Goal: Transaction & Acquisition: Book appointment/travel/reservation

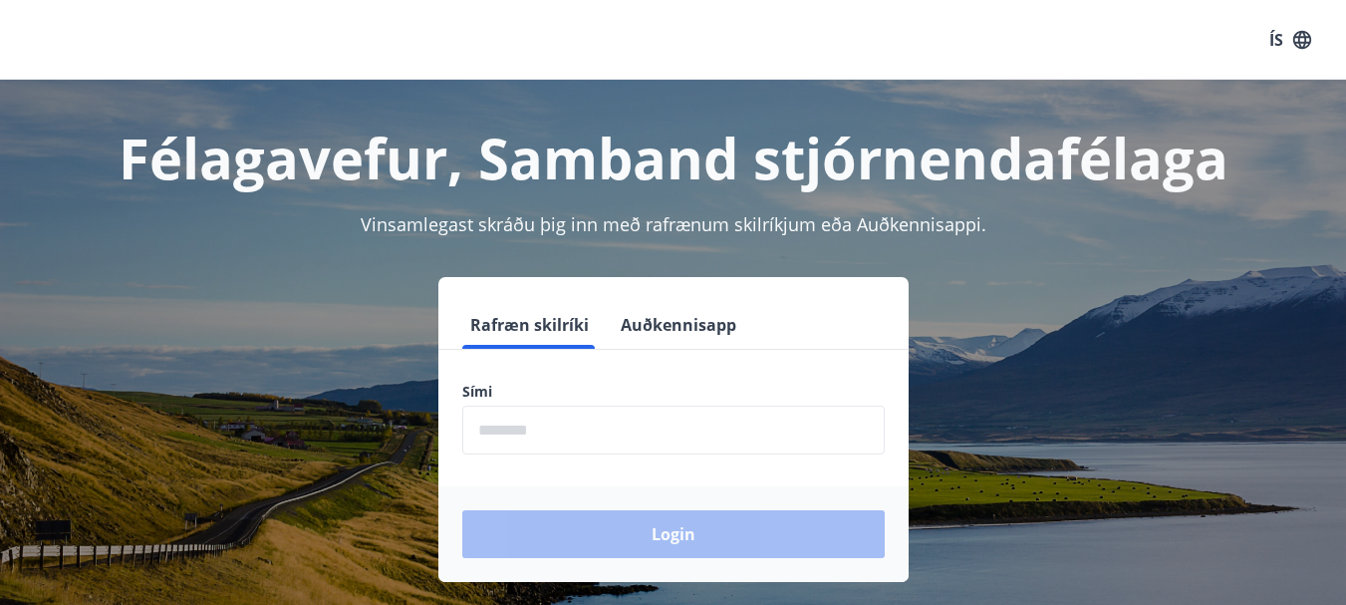
click at [555, 393] on label "Sími" at bounding box center [673, 391] width 422 height 20
click at [565, 389] on label "Sími" at bounding box center [673, 391] width 422 height 20
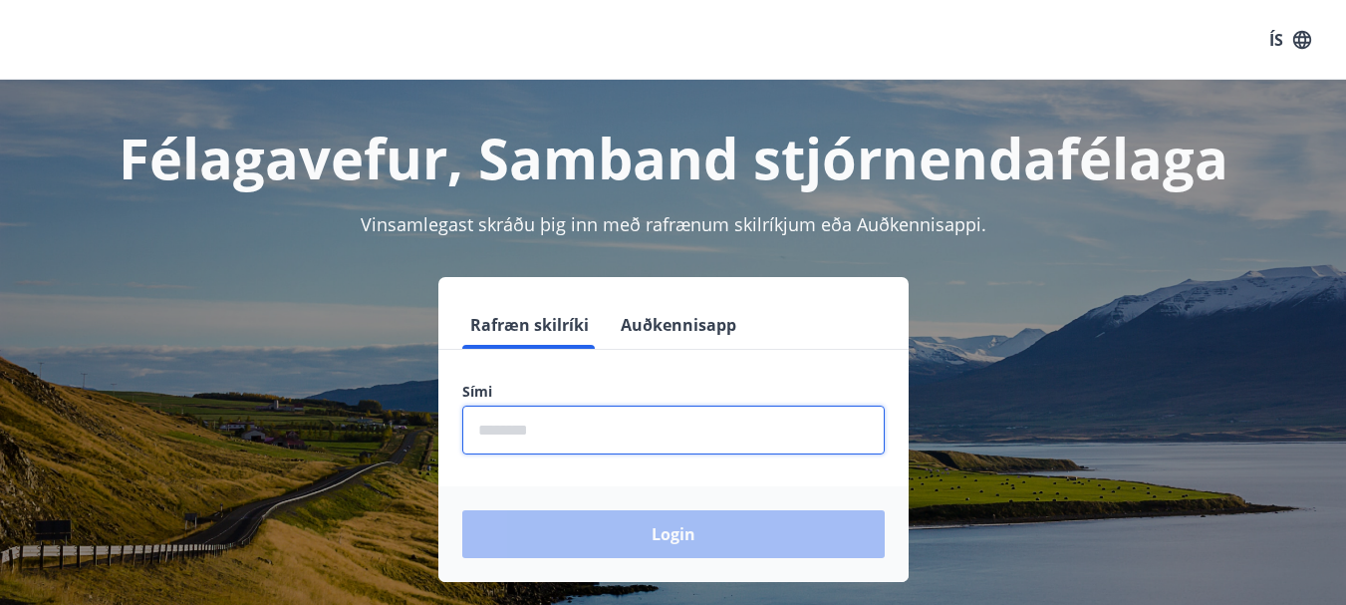
click at [558, 429] on input "phone" at bounding box center [673, 429] width 422 height 49
type input "********"
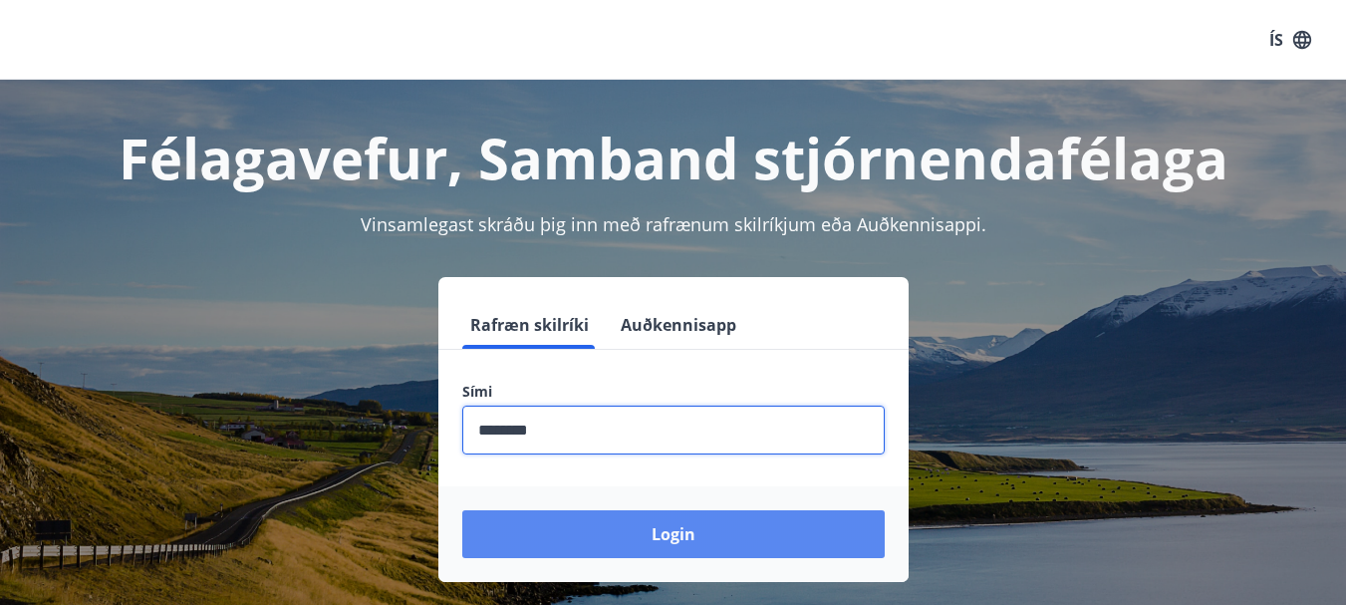
click at [760, 537] on button "Login" at bounding box center [673, 534] width 422 height 48
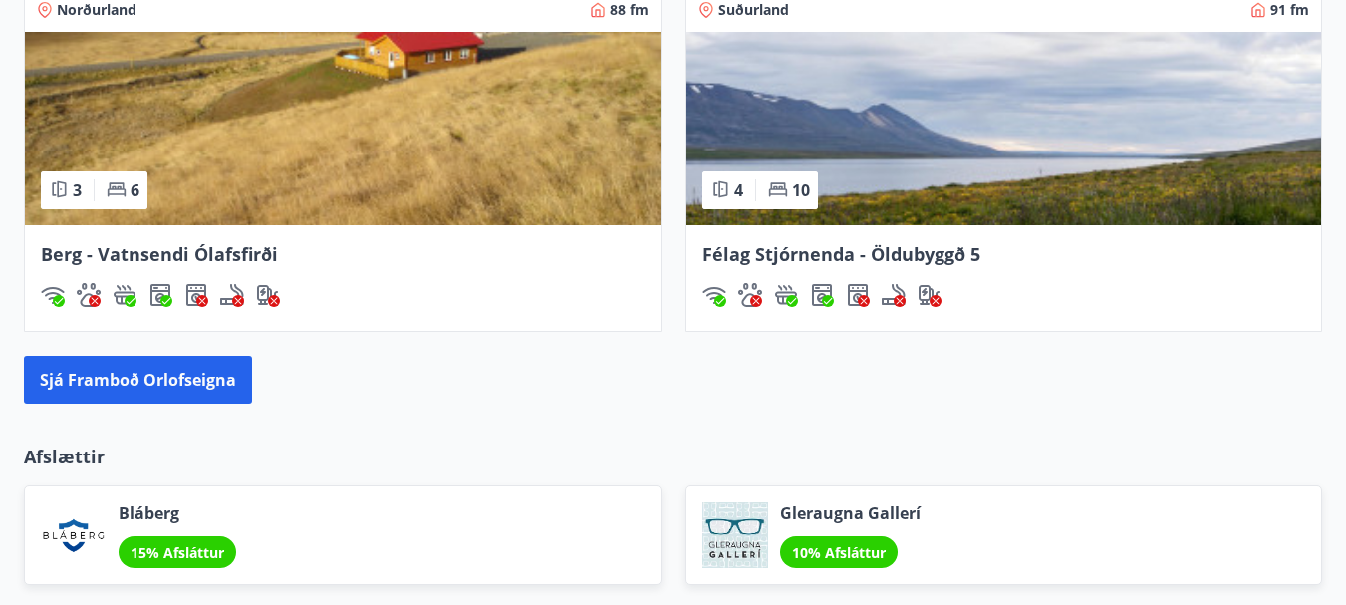
scroll to position [1992, 0]
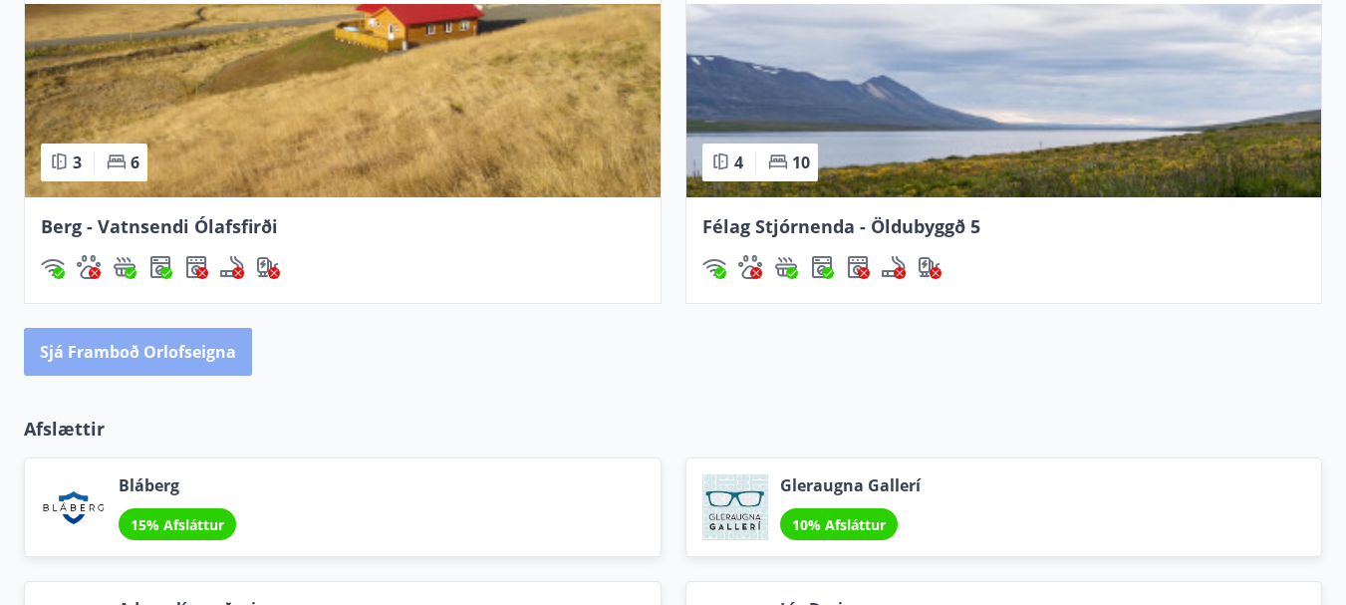
click at [123, 350] on button "Sjá framboð orlofseigna" at bounding box center [138, 352] width 228 height 48
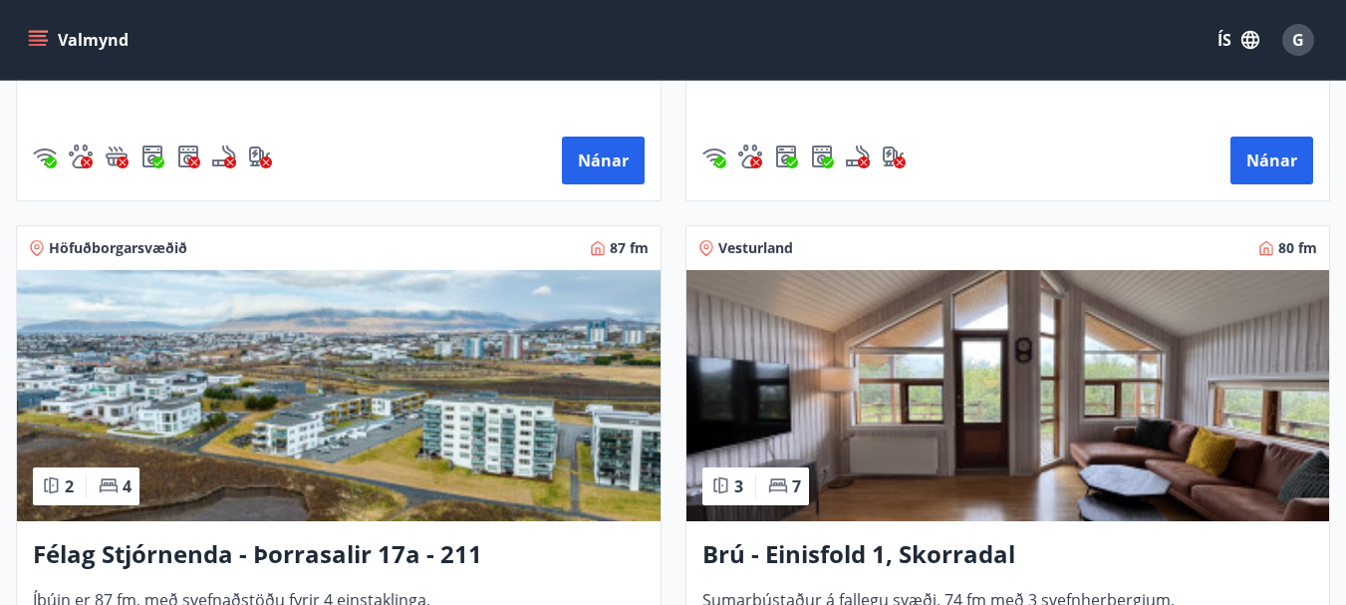
scroll to position [4579, 0]
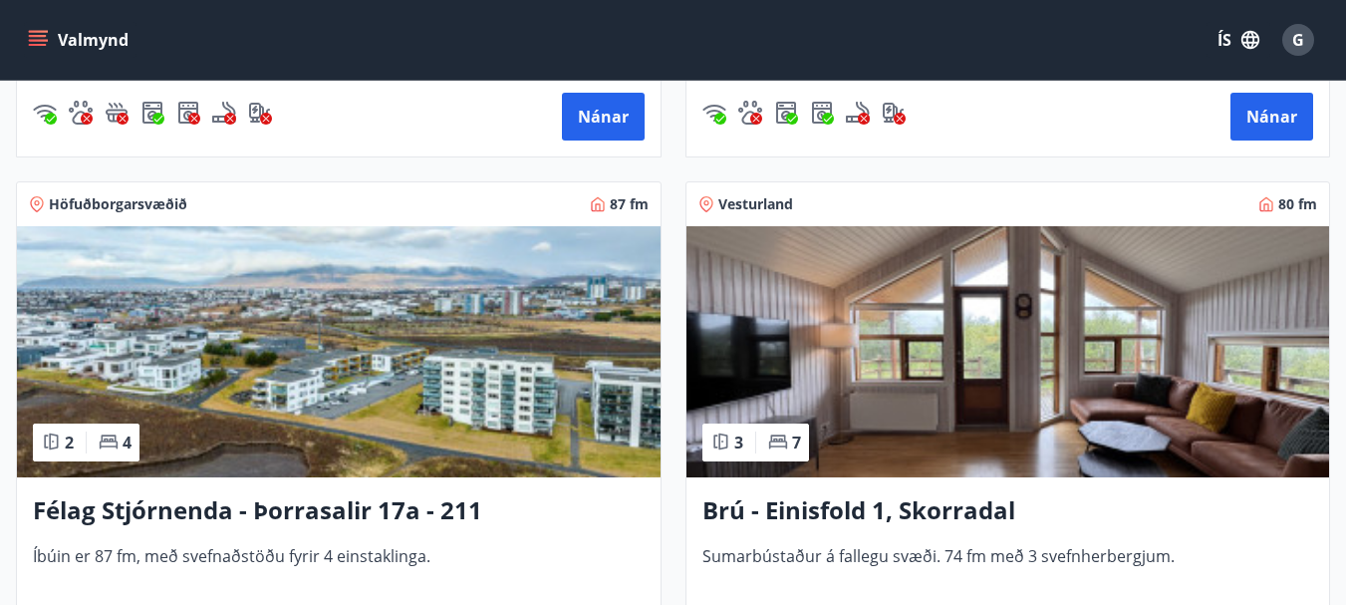
click at [858, 389] on img at bounding box center [1007, 351] width 643 height 251
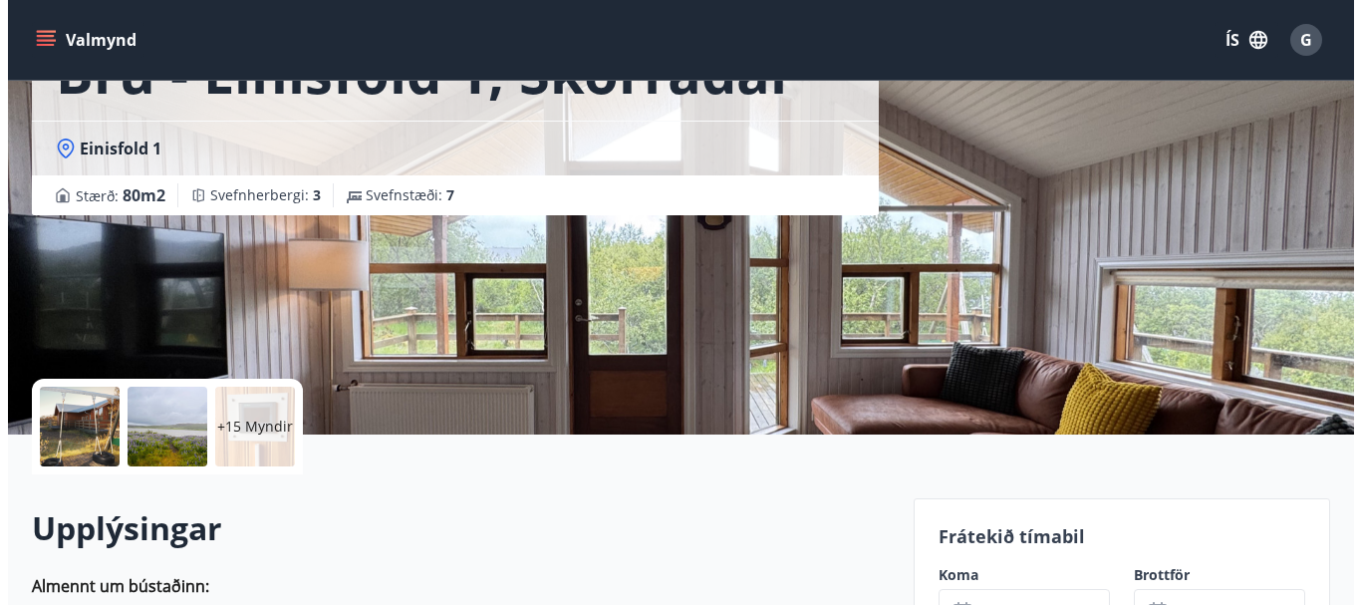
scroll to position [398, 0]
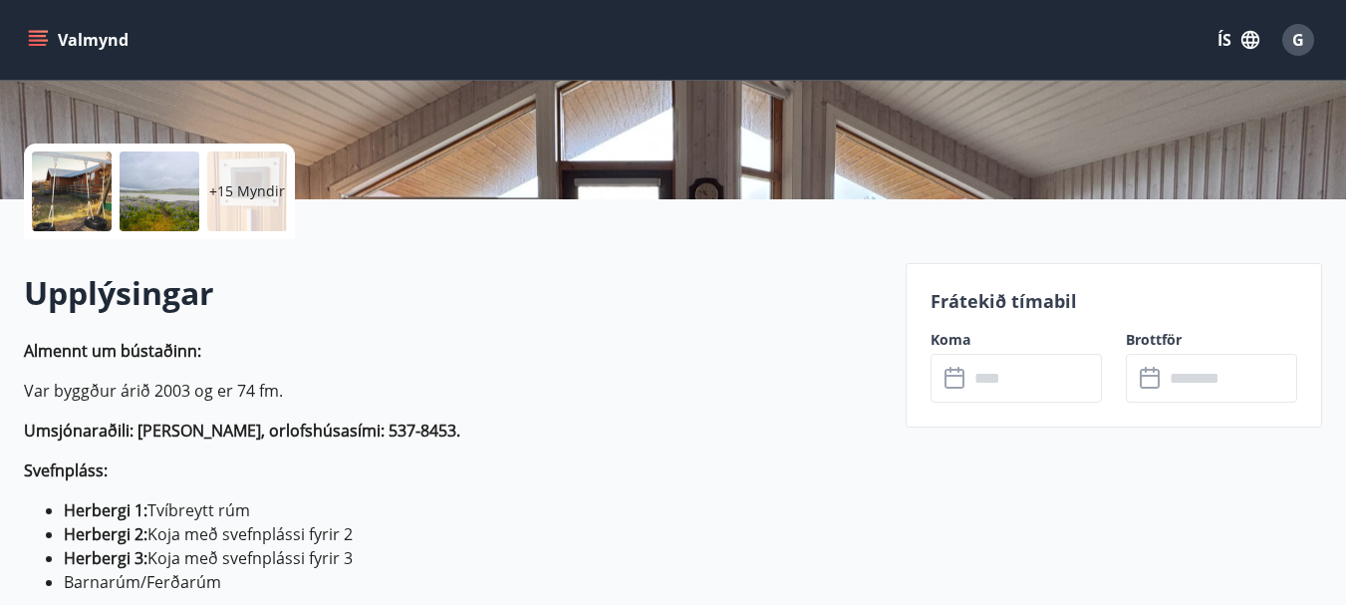
click at [64, 192] on div at bounding box center [72, 191] width 80 height 80
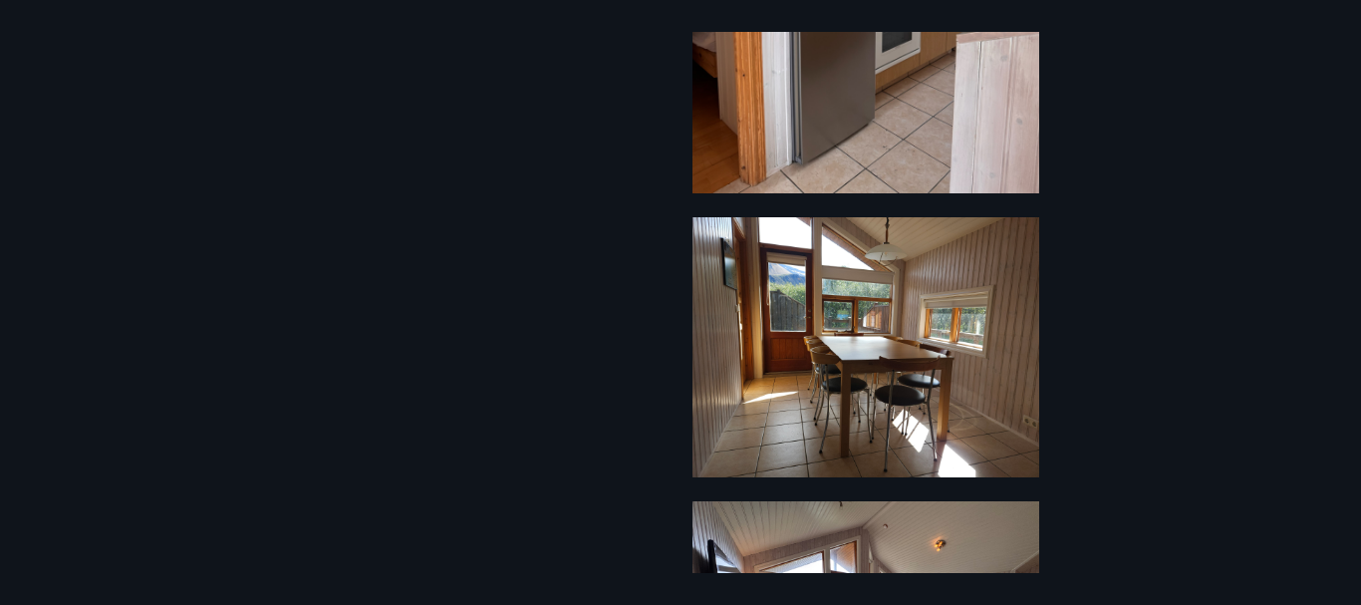
scroll to position [3139, 0]
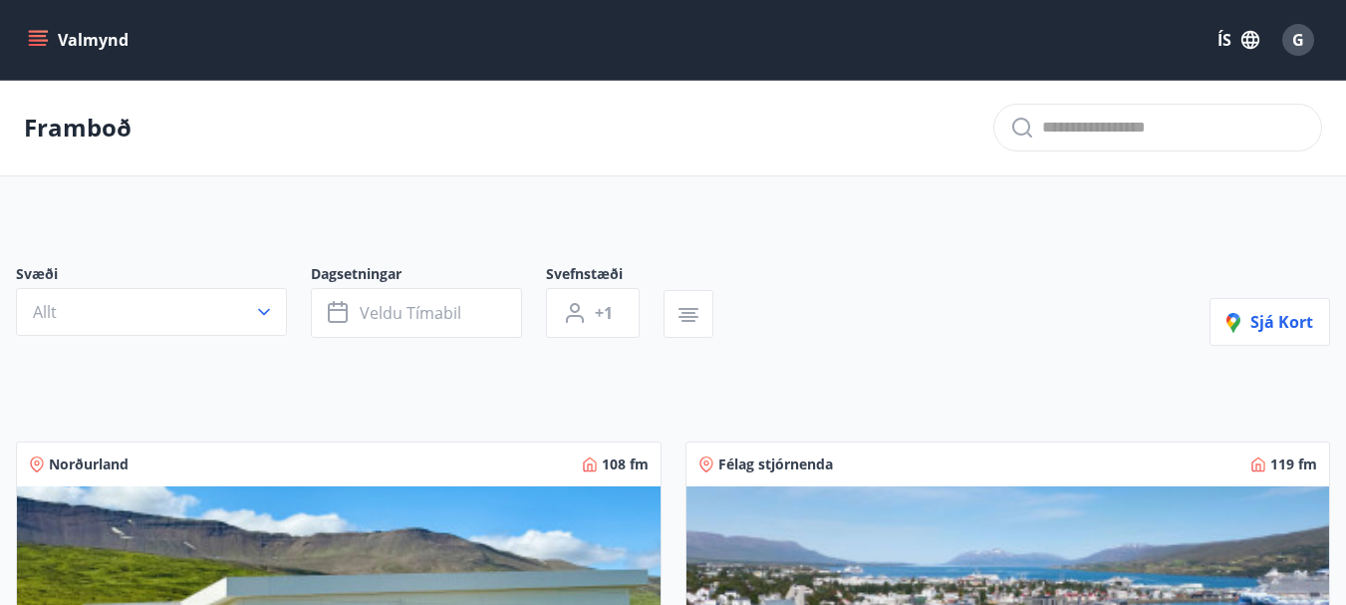
scroll to position [266, 0]
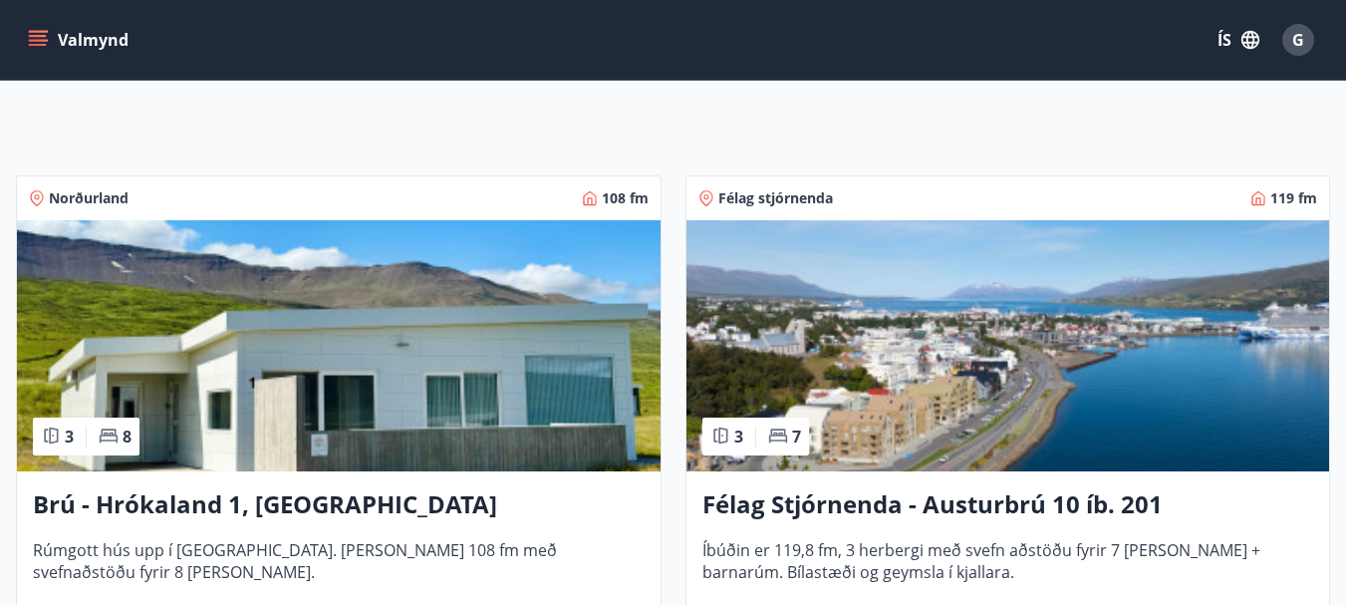
click at [423, 348] on img at bounding box center [338, 345] width 643 height 251
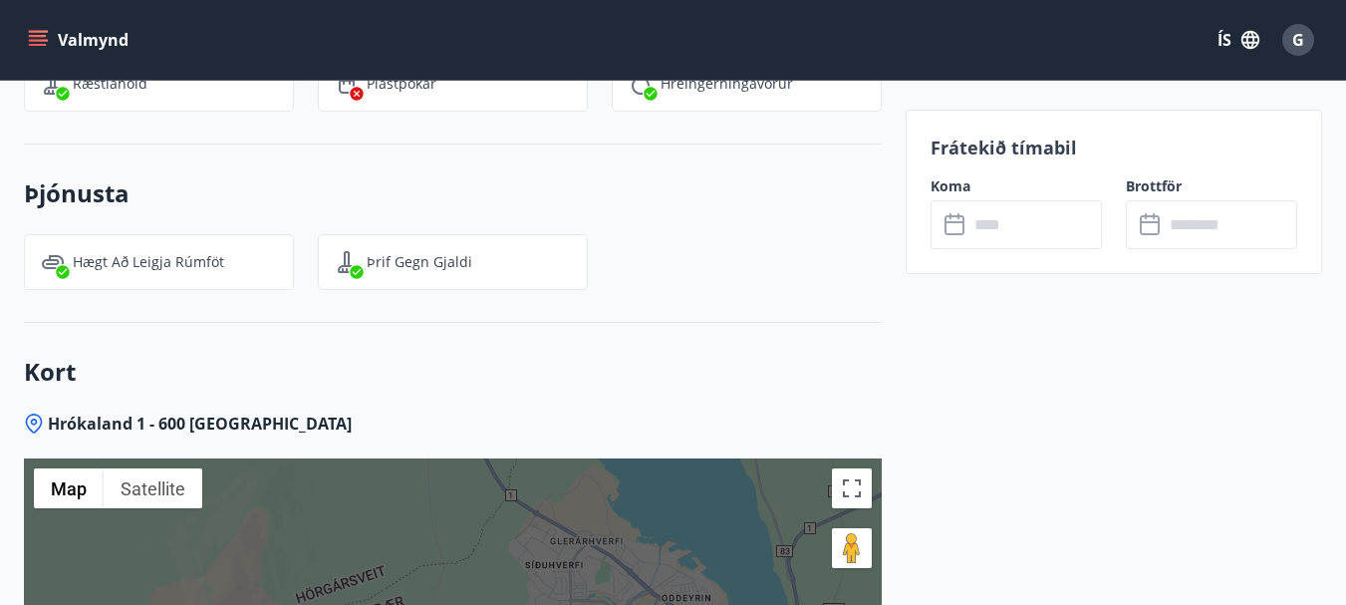
scroll to position [3586, 0]
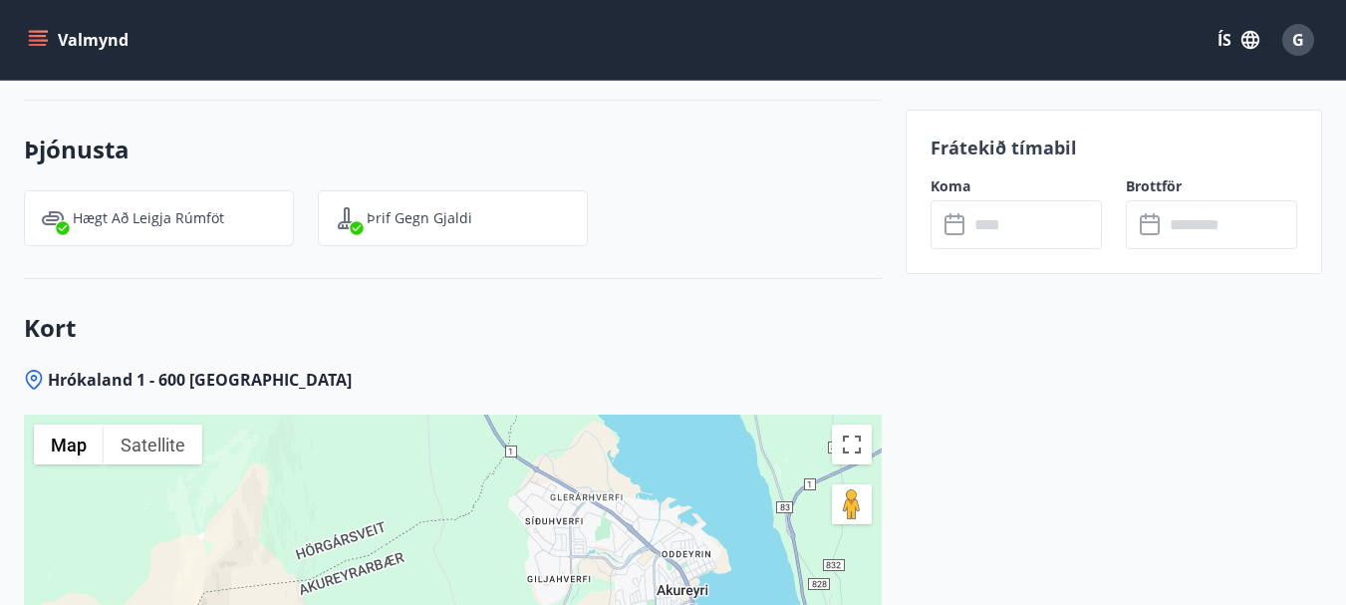
click at [35, 37] on icon "menu" at bounding box center [38, 36] width 18 height 2
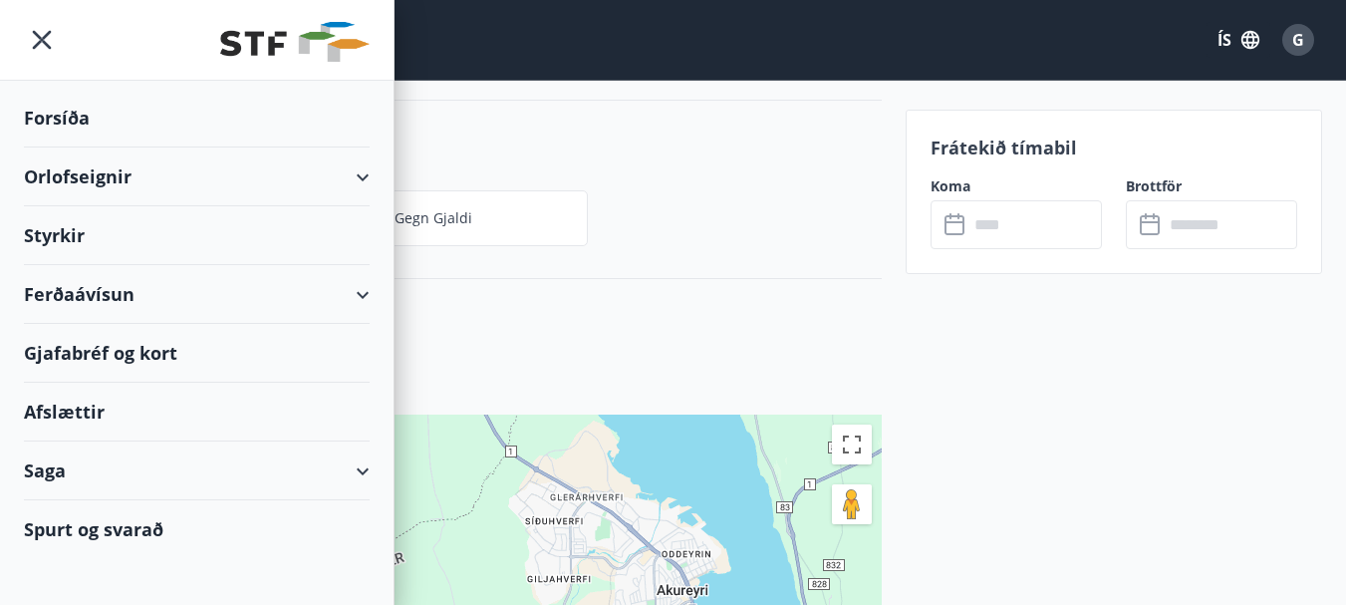
click at [56, 175] on div "Orlofseignir" at bounding box center [197, 176] width 346 height 59
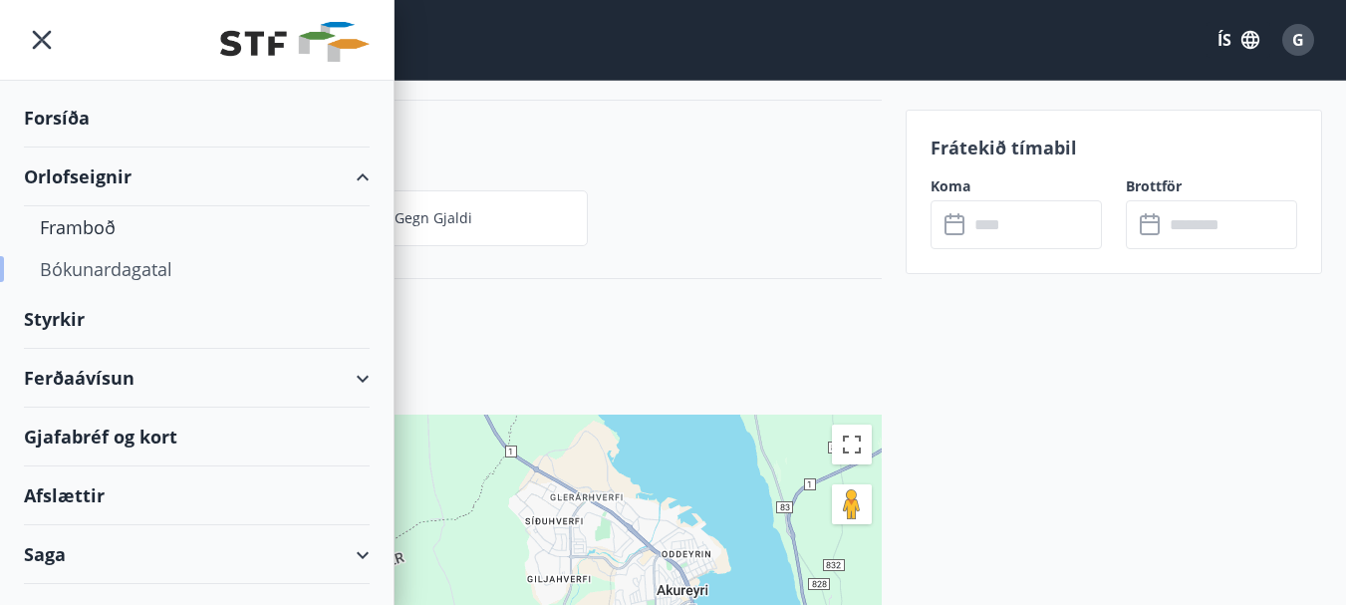
click at [110, 271] on div "Bókunardagatal" at bounding box center [197, 269] width 314 height 42
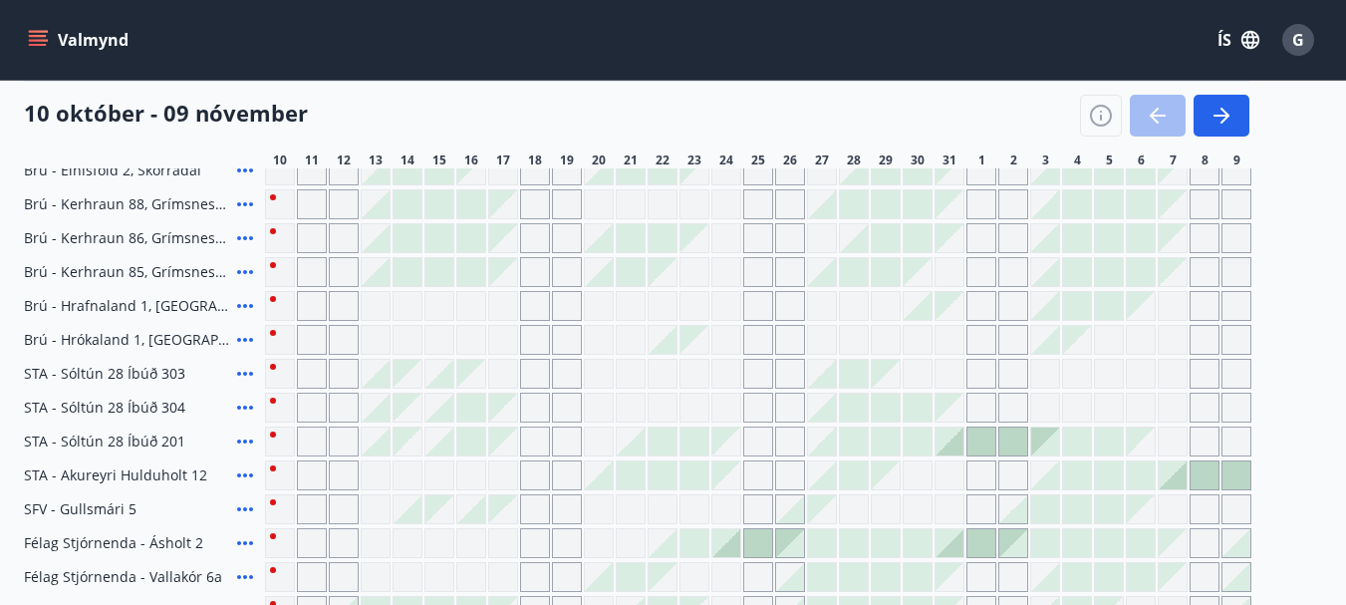
scroll to position [606, 0]
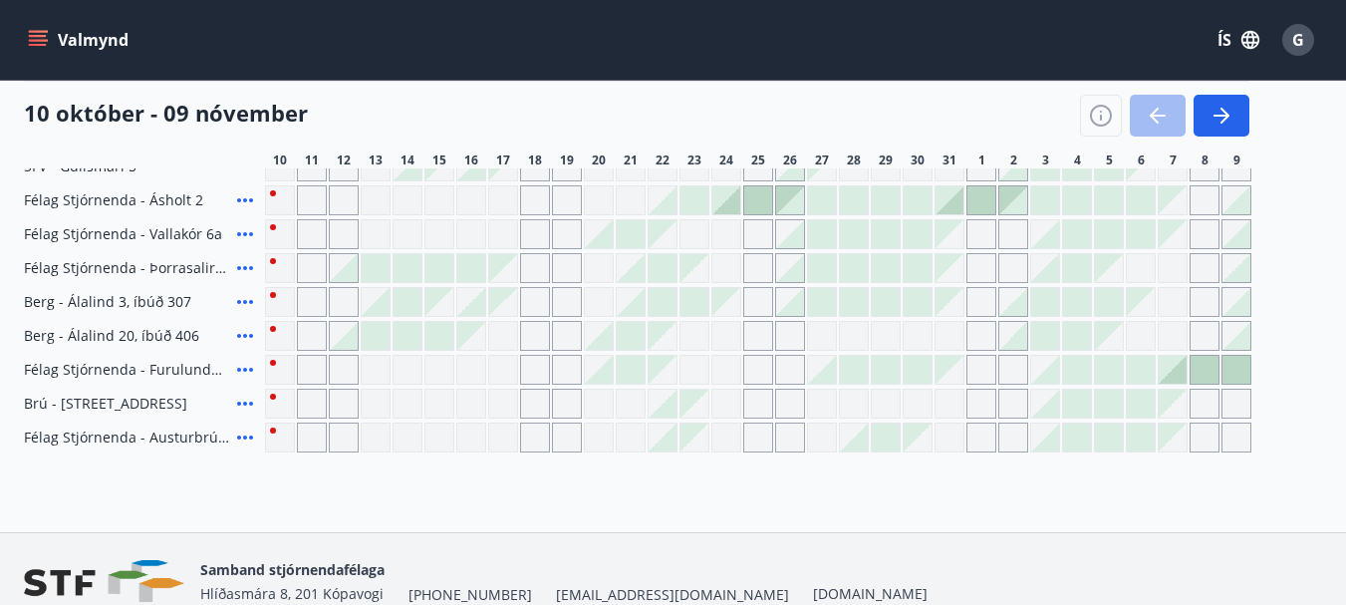
scroll to position [776, 0]
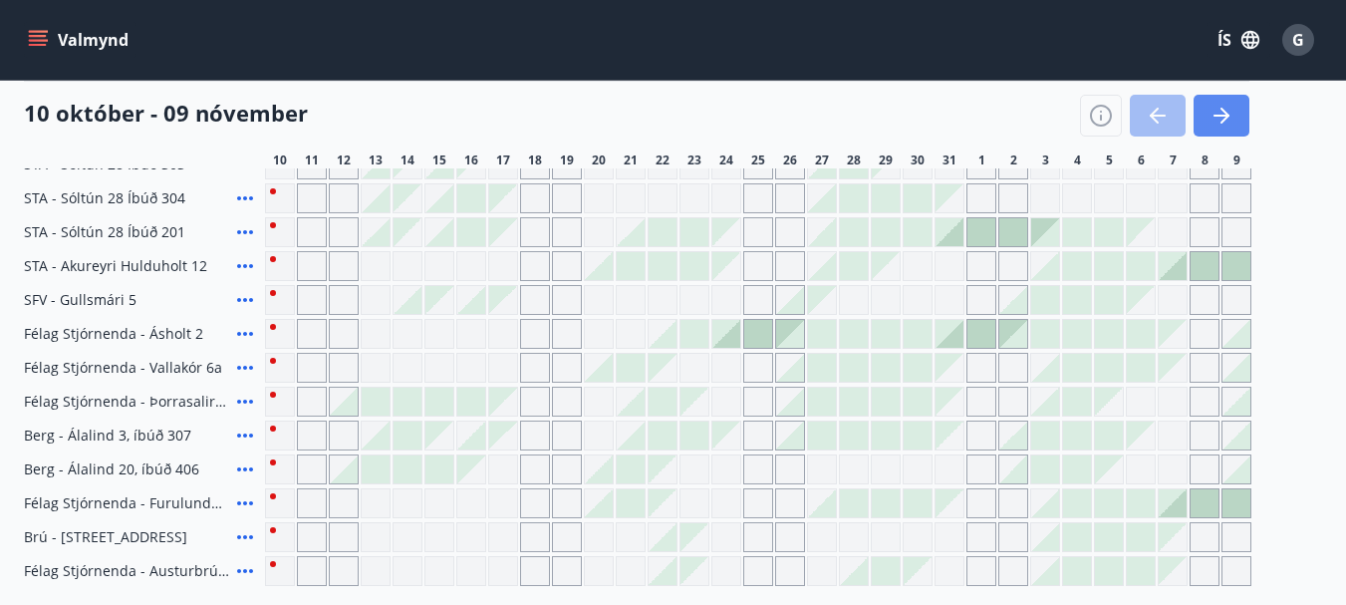
click at [1212, 111] on icon "button" at bounding box center [1221, 116] width 24 height 24
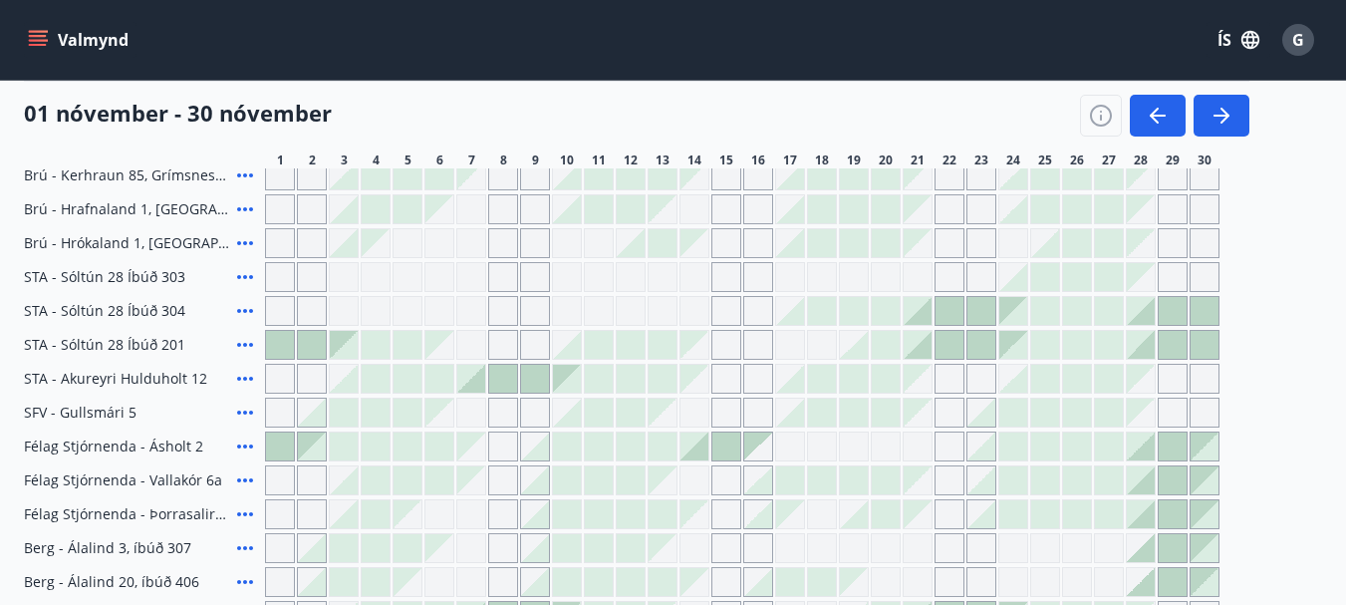
scroll to position [606, 0]
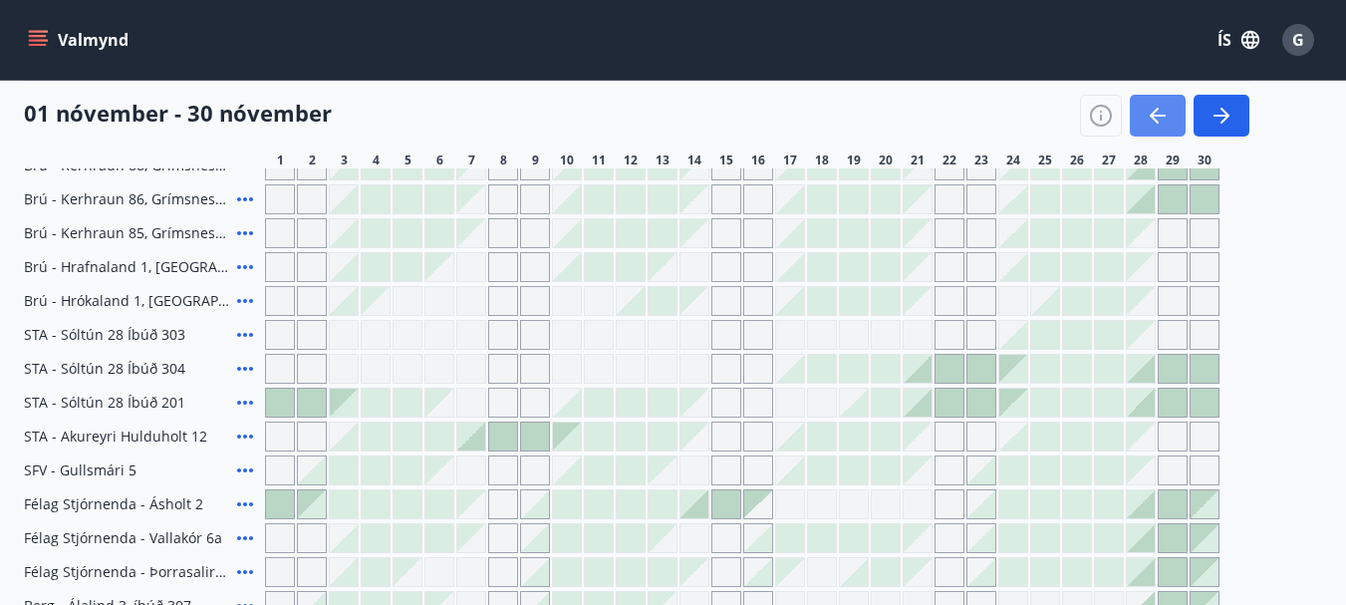
click at [1157, 117] on icon "button" at bounding box center [1157, 116] width 16 height 2
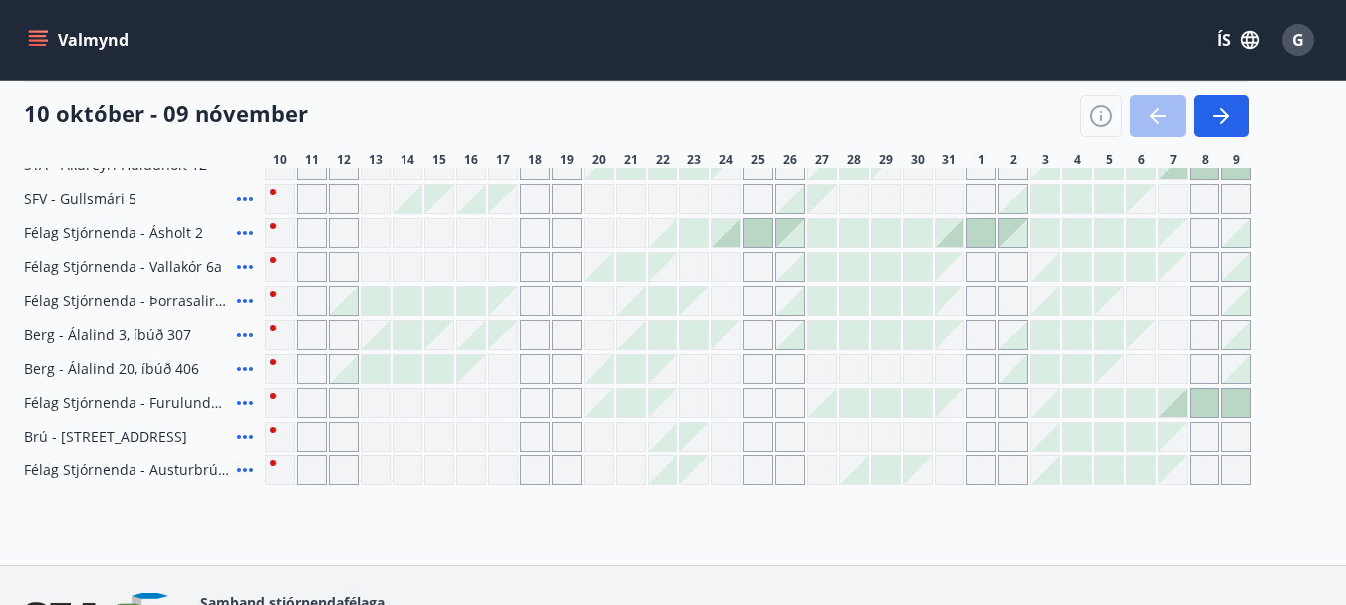
scroll to position [738, 0]
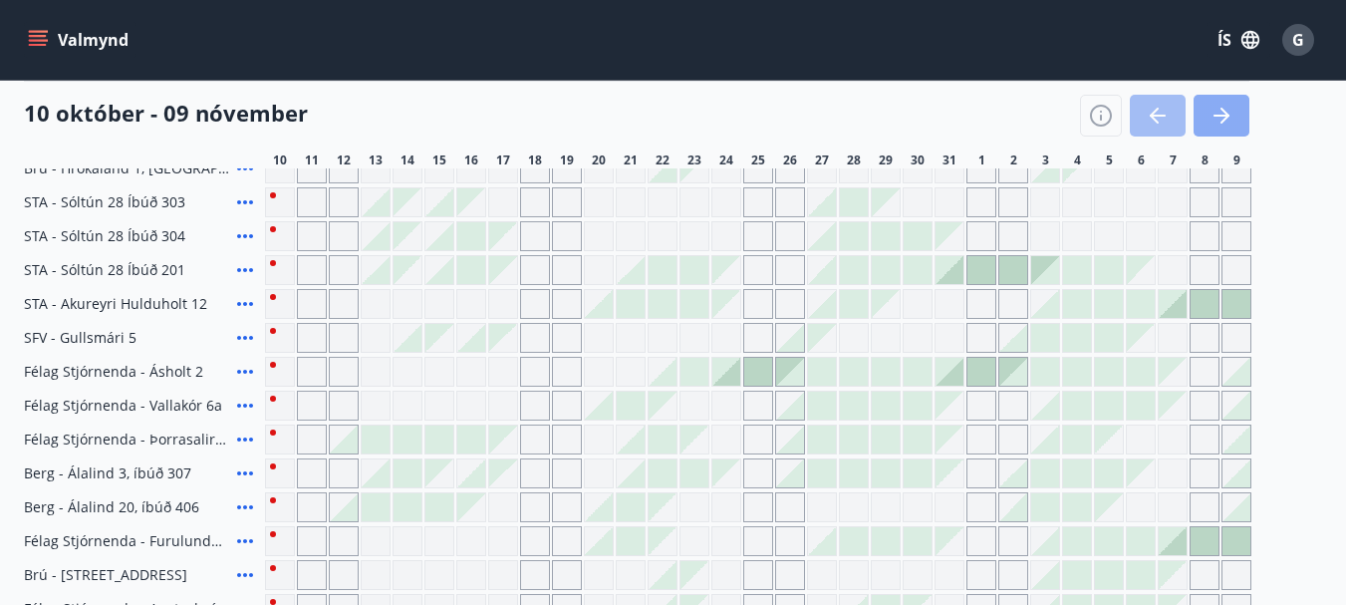
click at [1216, 124] on icon "button" at bounding box center [1221, 116] width 24 height 24
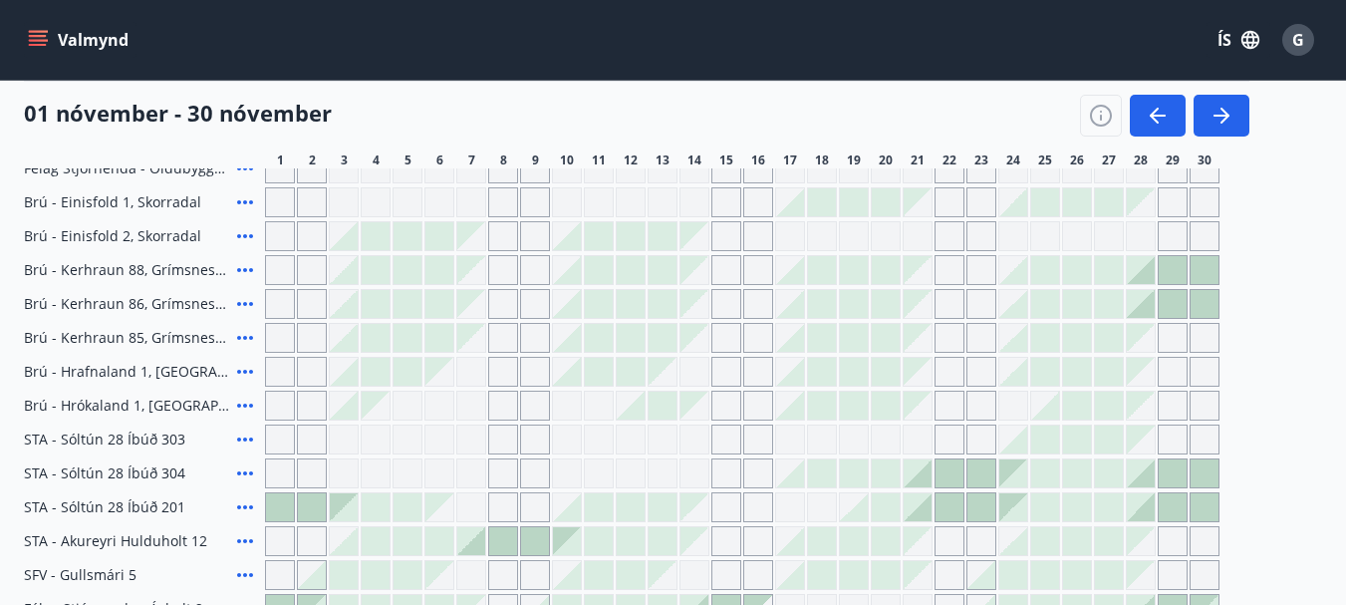
scroll to position [473, 0]
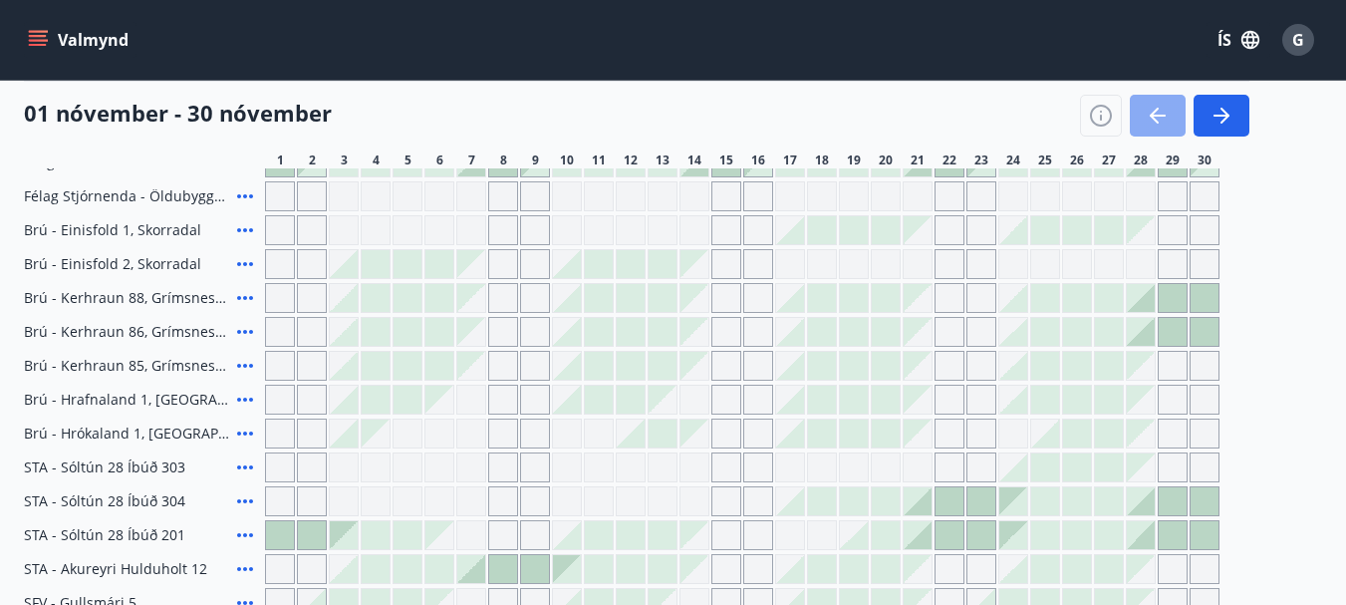
click at [1154, 113] on icon "button" at bounding box center [1153, 116] width 9 height 16
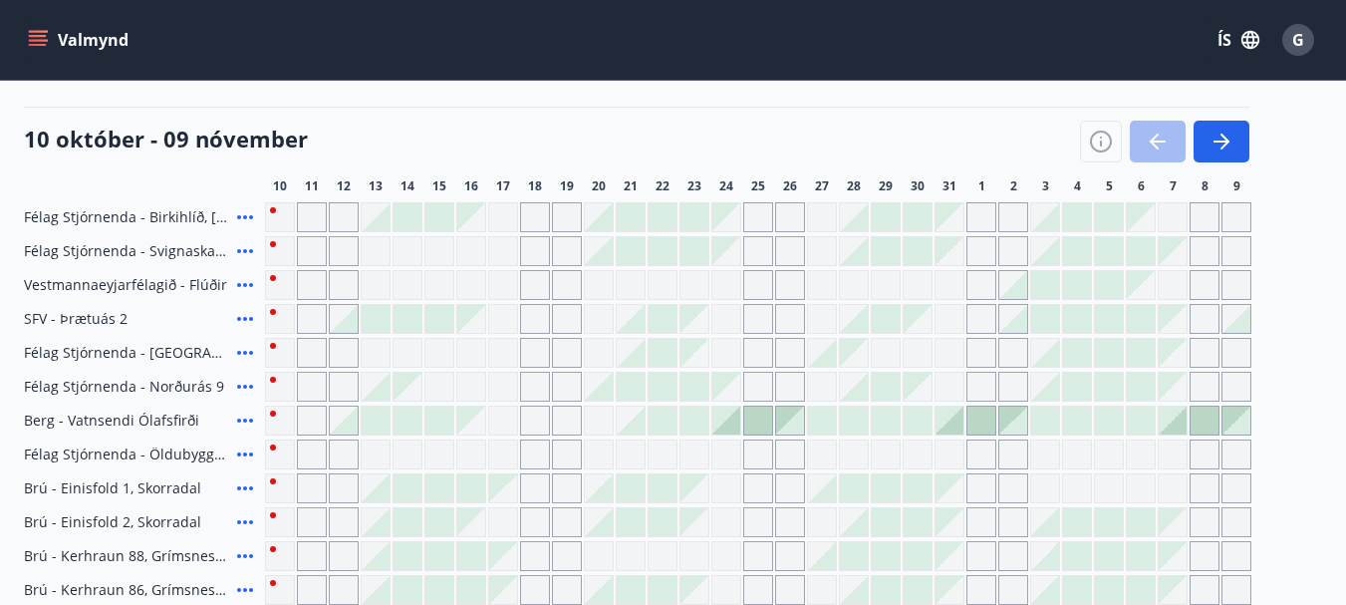
scroll to position [340, 0]
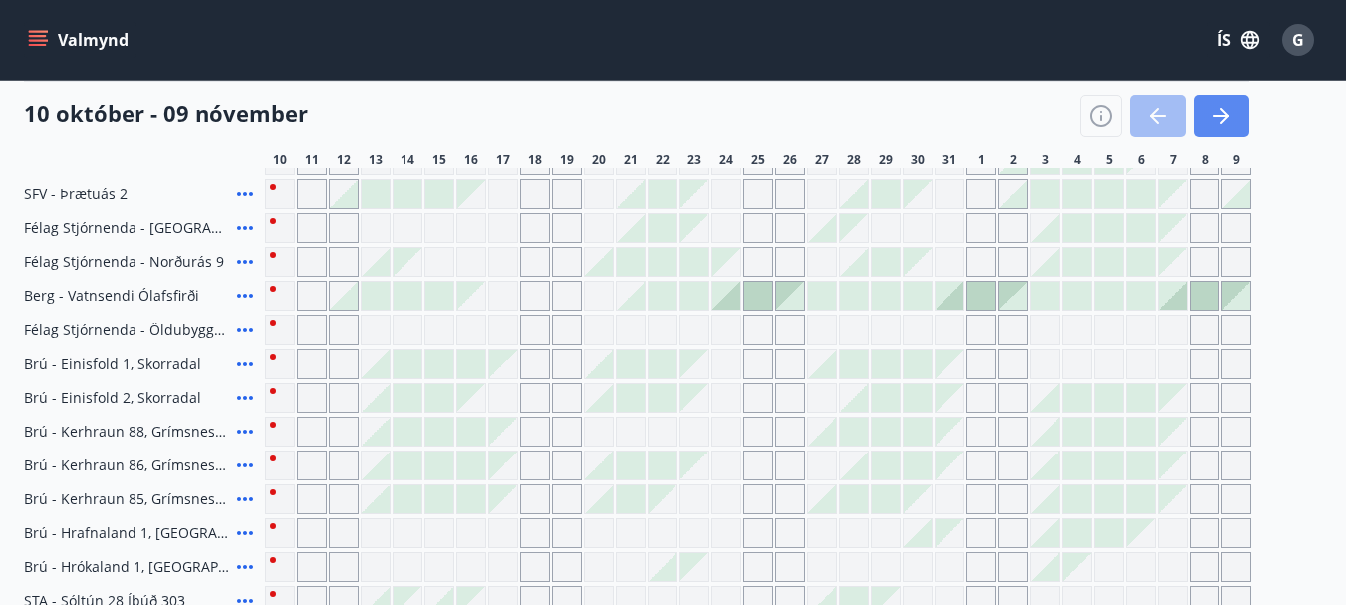
click at [1227, 116] on icon "button" at bounding box center [1224, 116] width 9 height 16
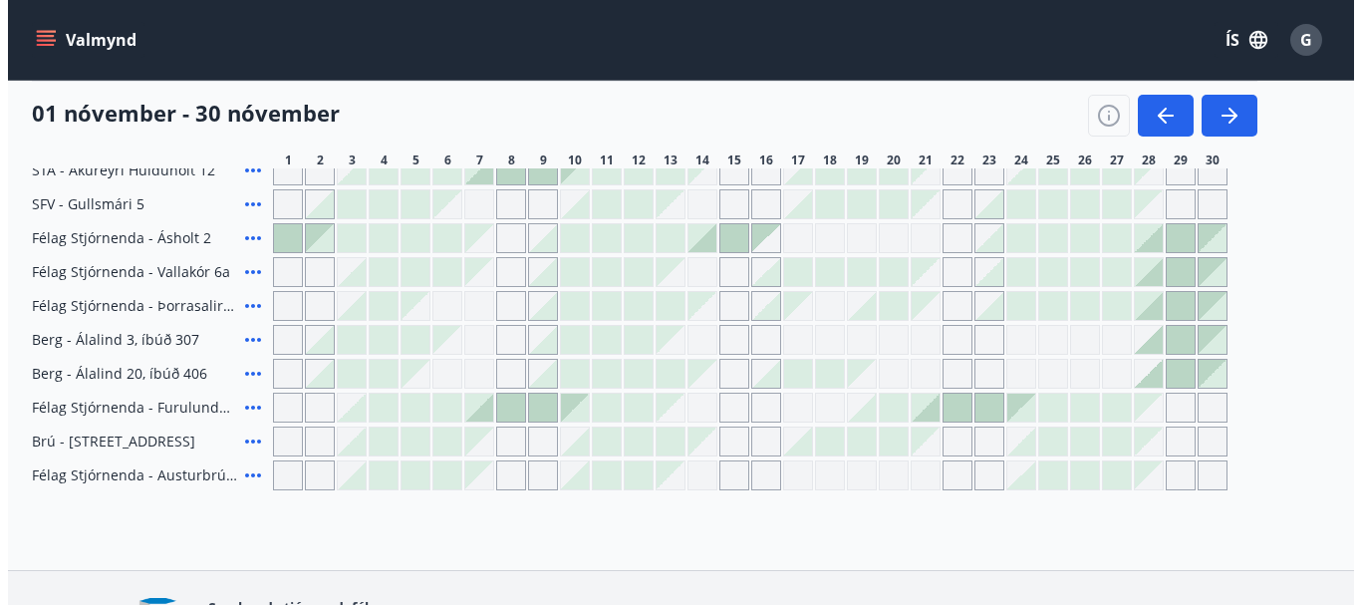
scroll to position [738, 0]
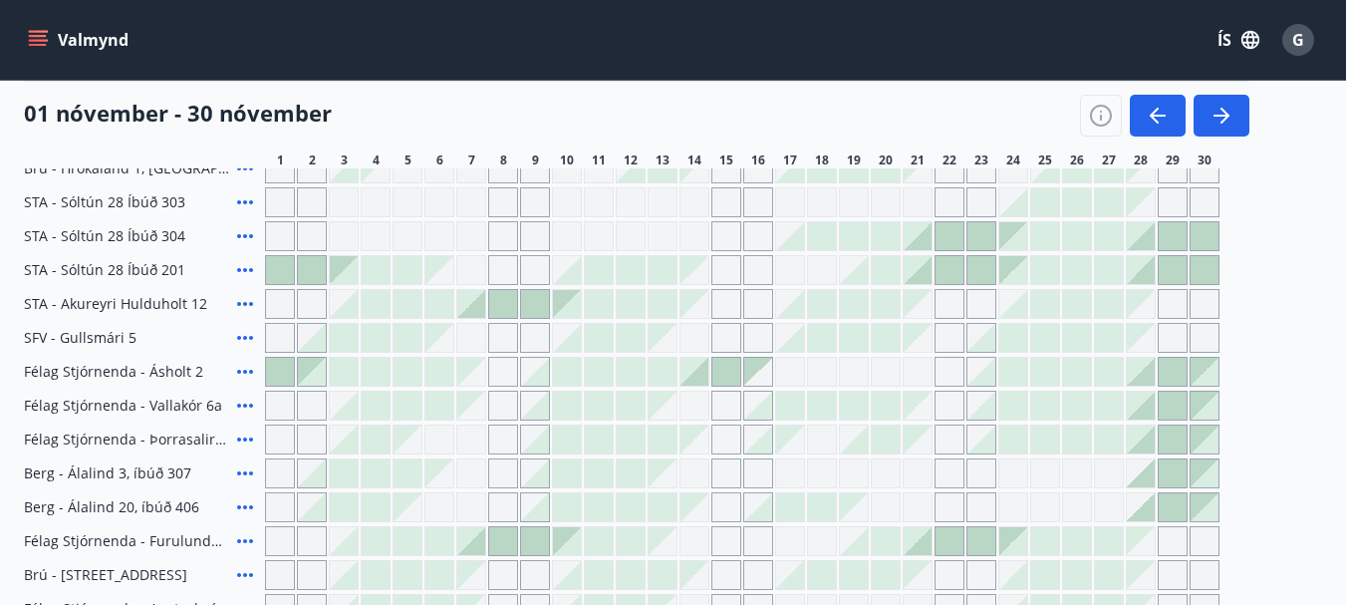
click at [245, 303] on icon at bounding box center [245, 304] width 16 height 4
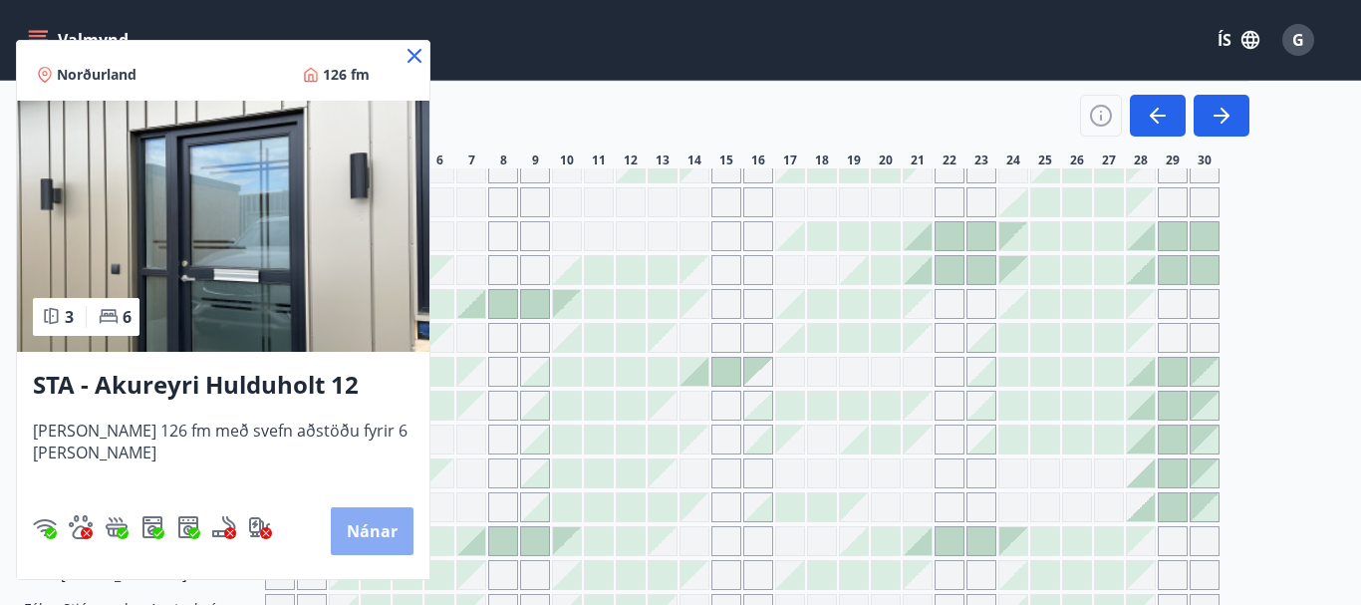
click at [370, 534] on button "Nánar" at bounding box center [372, 531] width 83 height 48
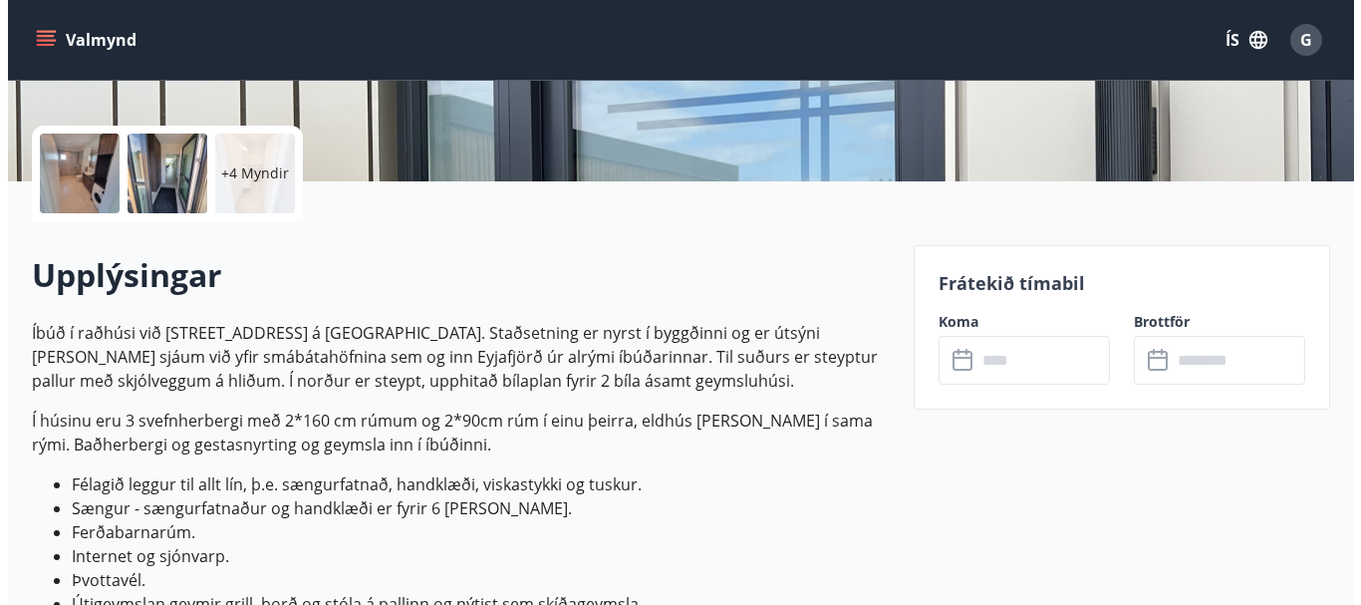
scroll to position [266, 0]
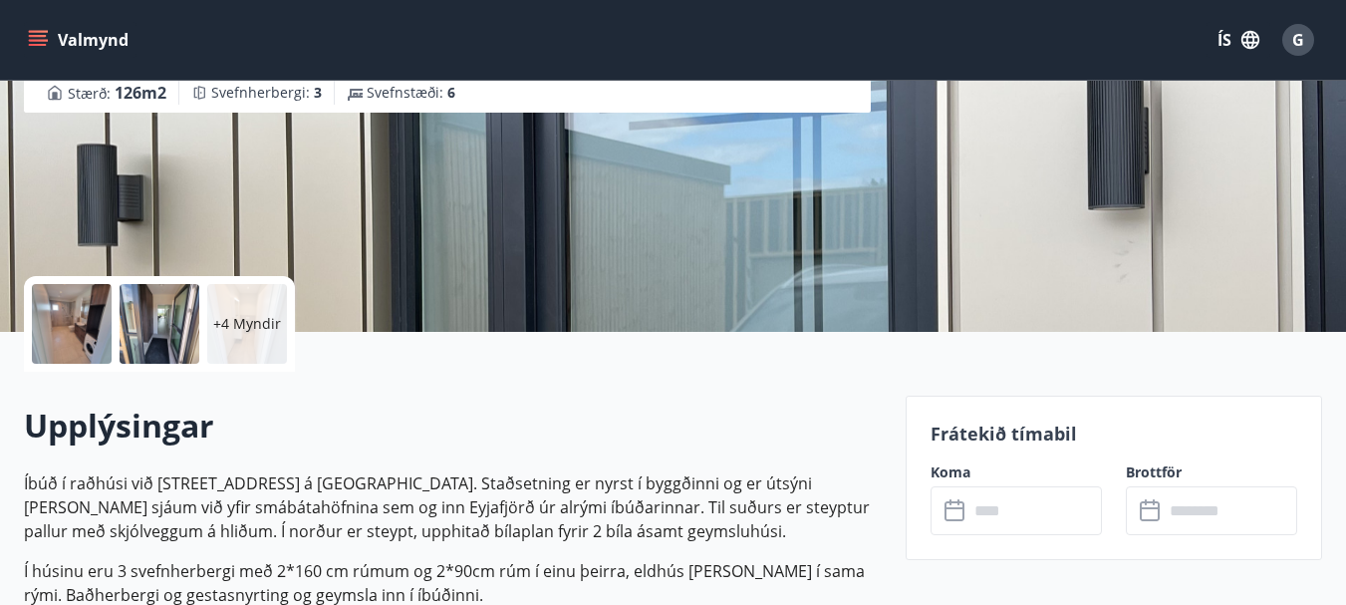
click at [56, 312] on div at bounding box center [72, 324] width 80 height 80
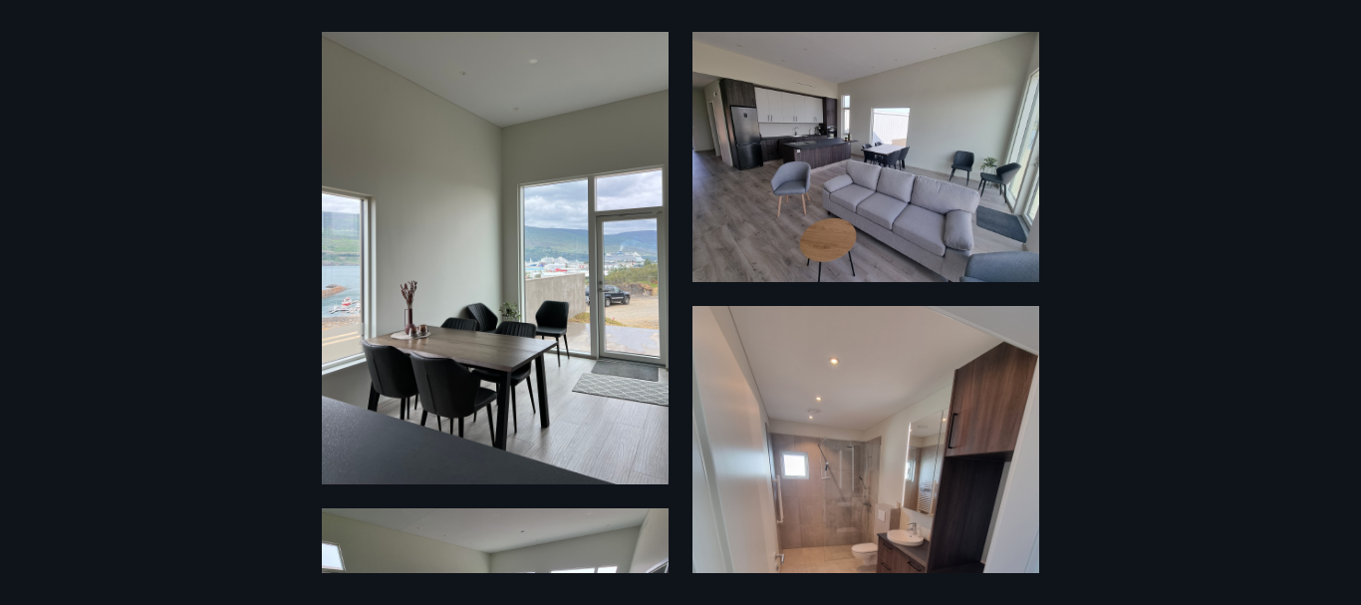
scroll to position [132, 0]
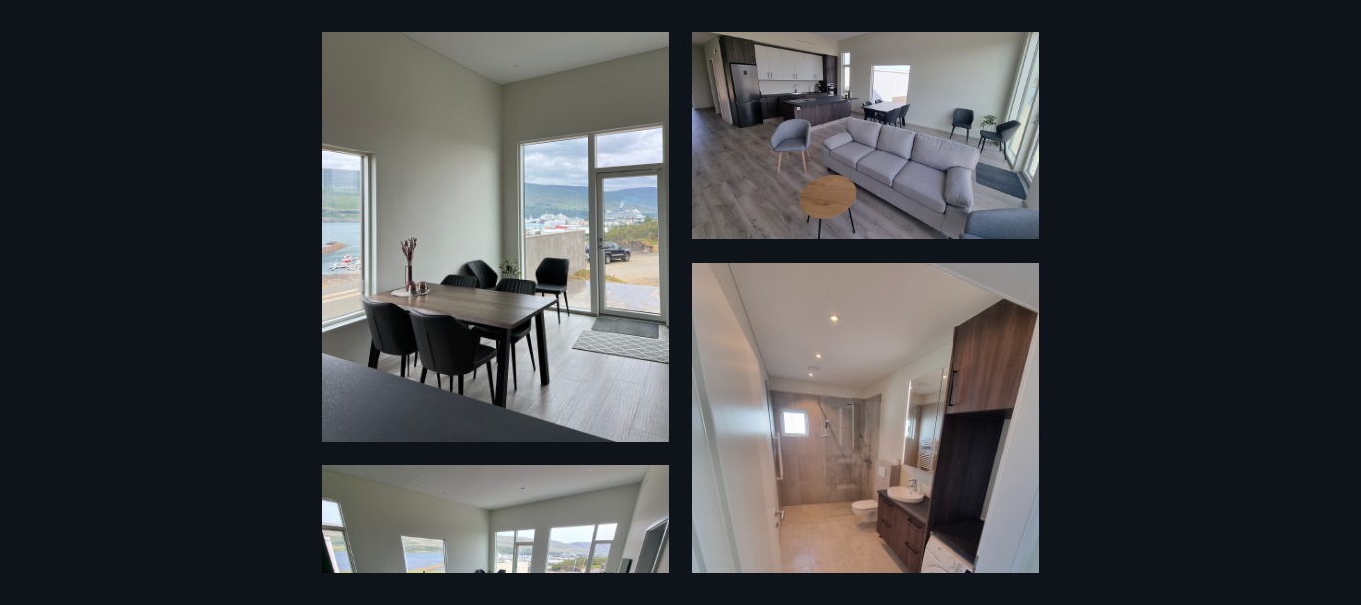
click at [505, 301] on img at bounding box center [495, 210] width 347 height 462
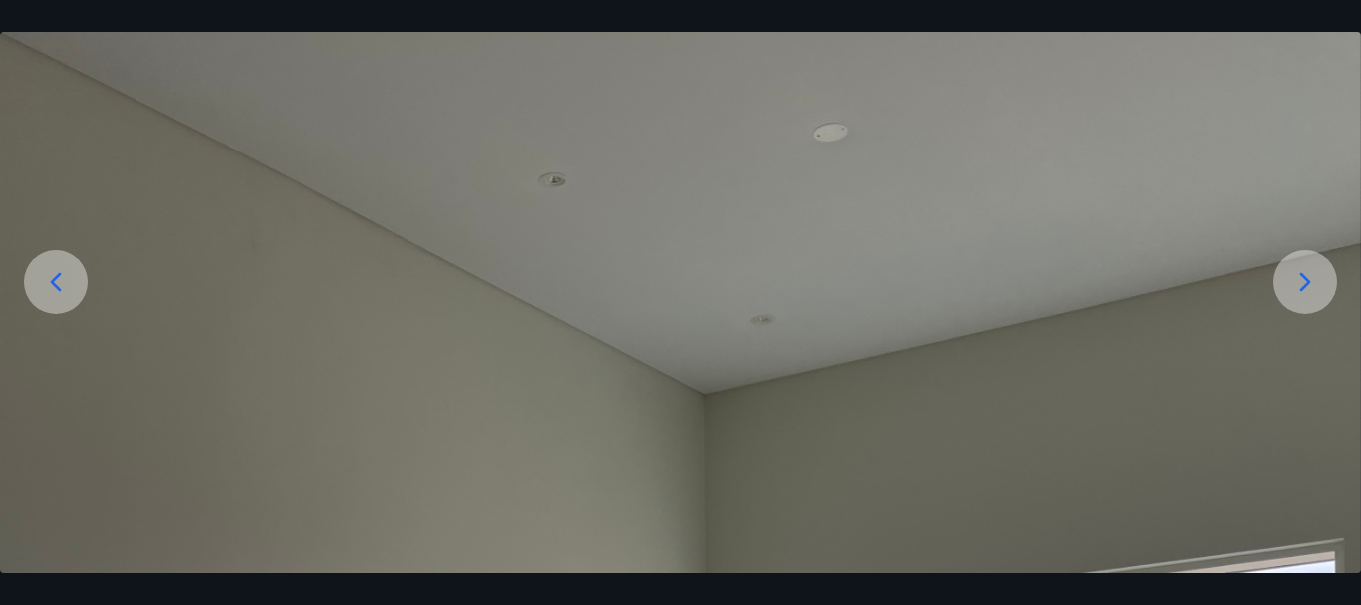
click at [1312, 282] on icon at bounding box center [1305, 282] width 32 height 32
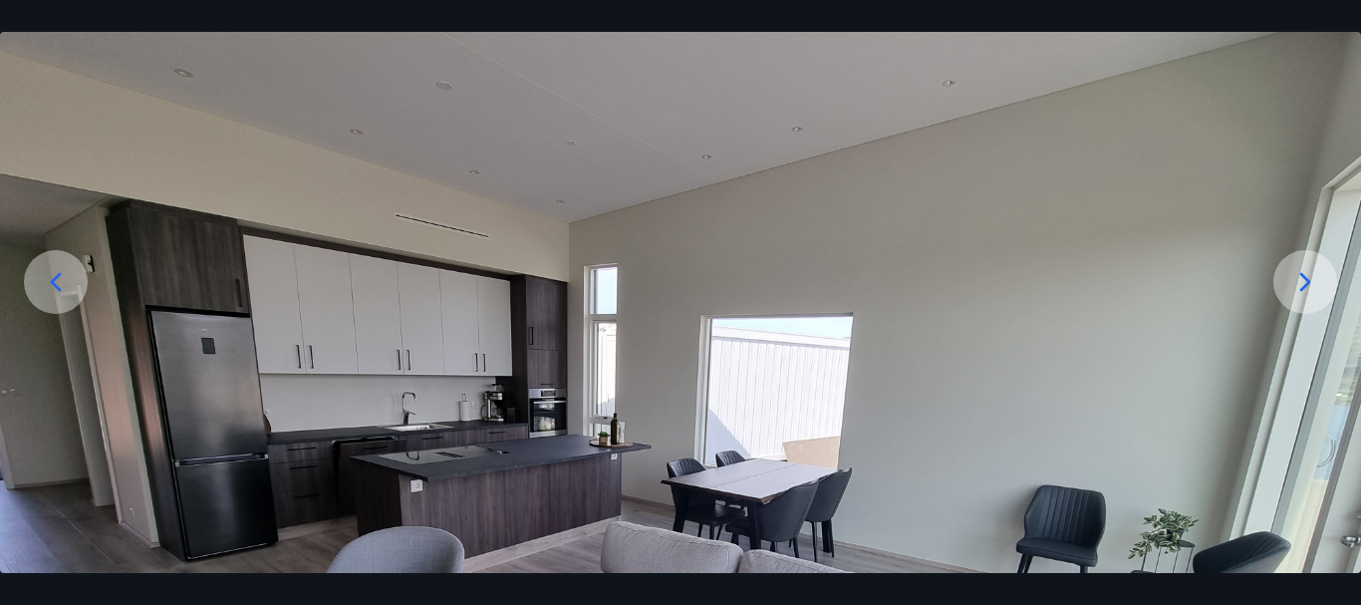
click at [1314, 289] on icon at bounding box center [1305, 282] width 32 height 32
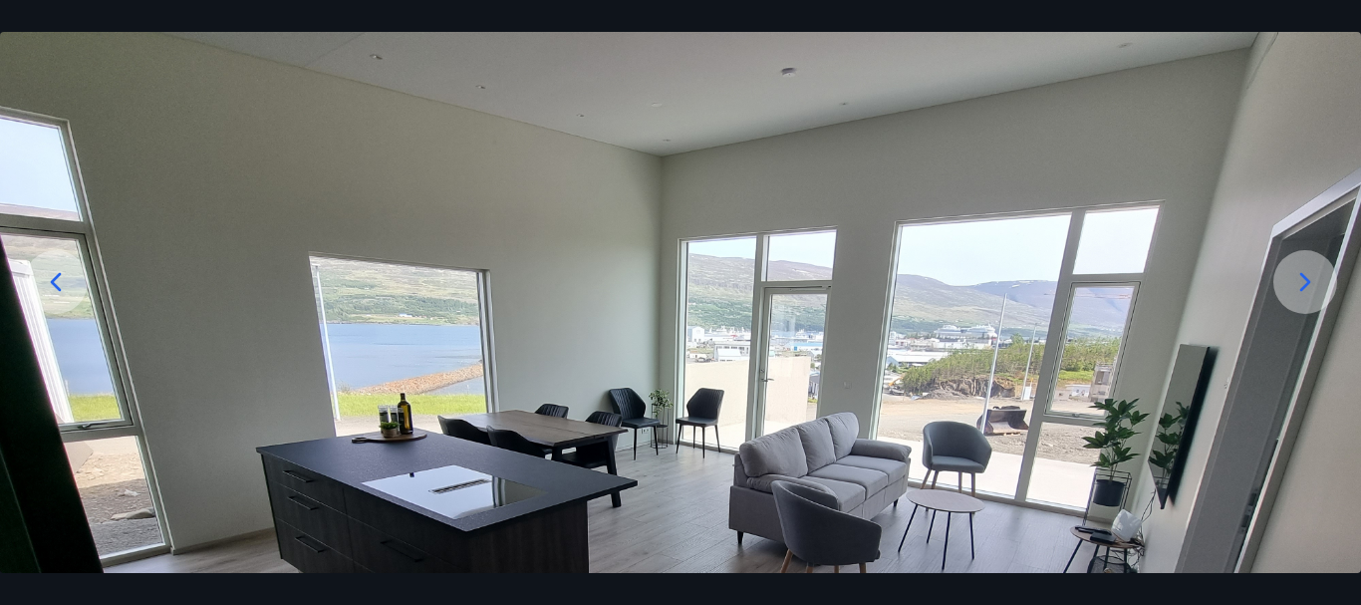
click at [1308, 281] on icon at bounding box center [1305, 281] width 11 height 19
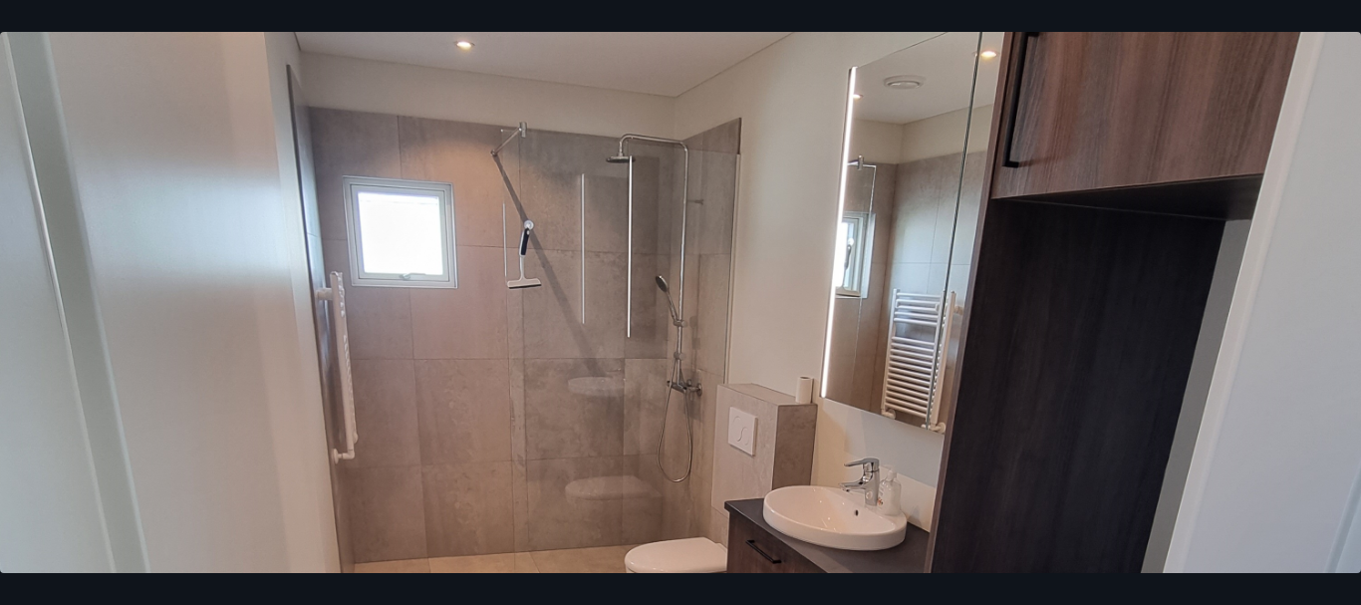
scroll to position [266, 0]
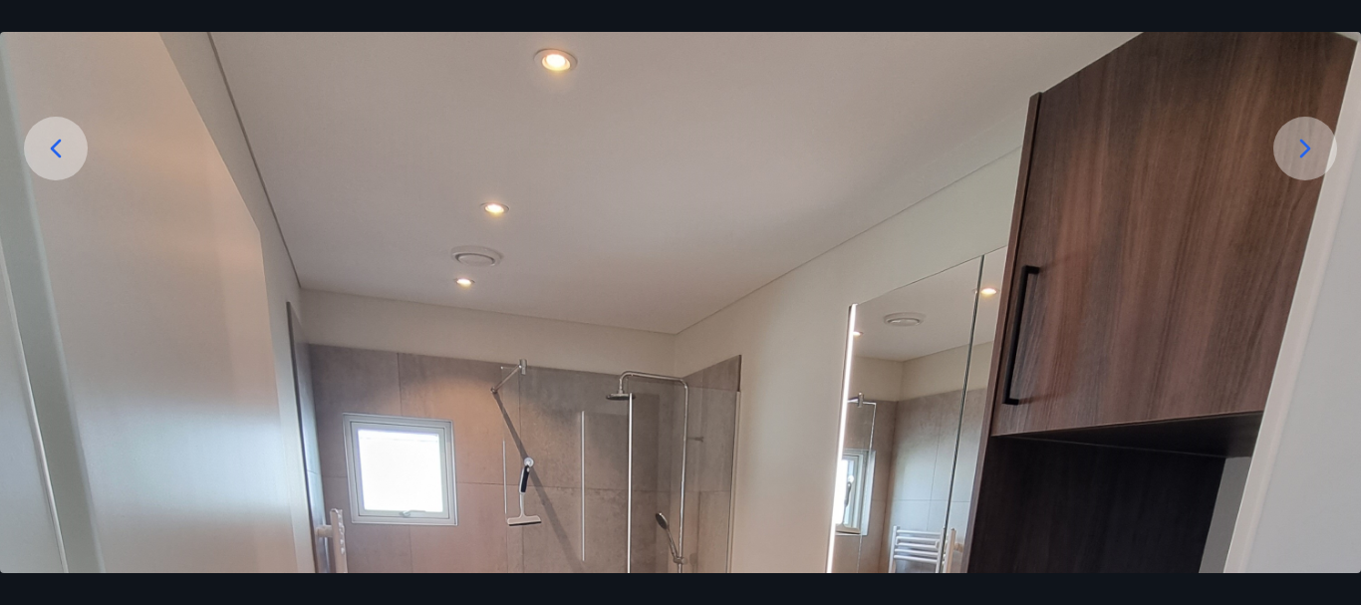
click at [1295, 136] on icon at bounding box center [1305, 148] width 32 height 32
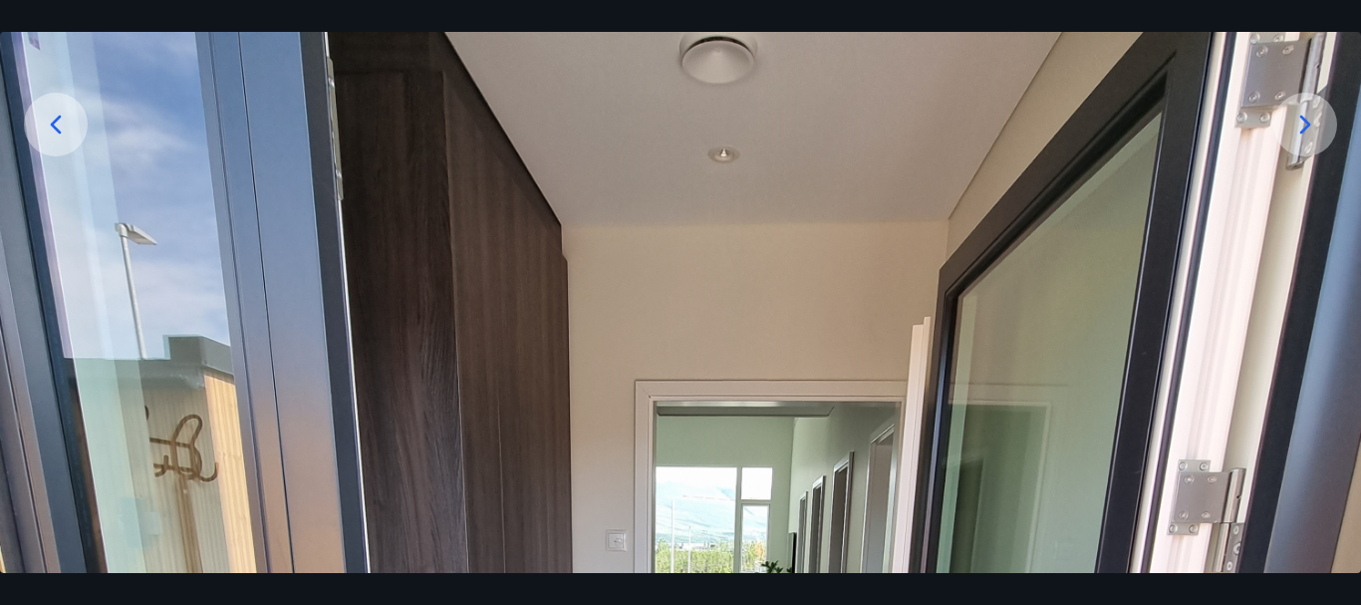
scroll to position [0, 0]
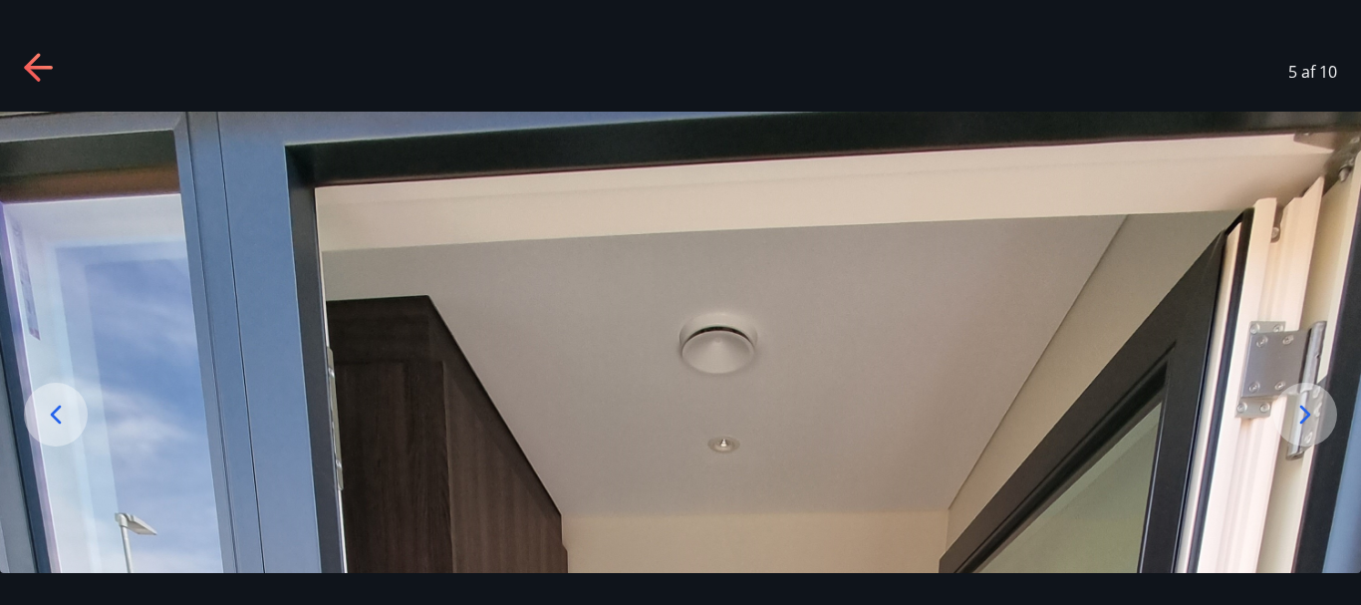
click at [31, 73] on icon at bounding box center [32, 67] width 16 height 28
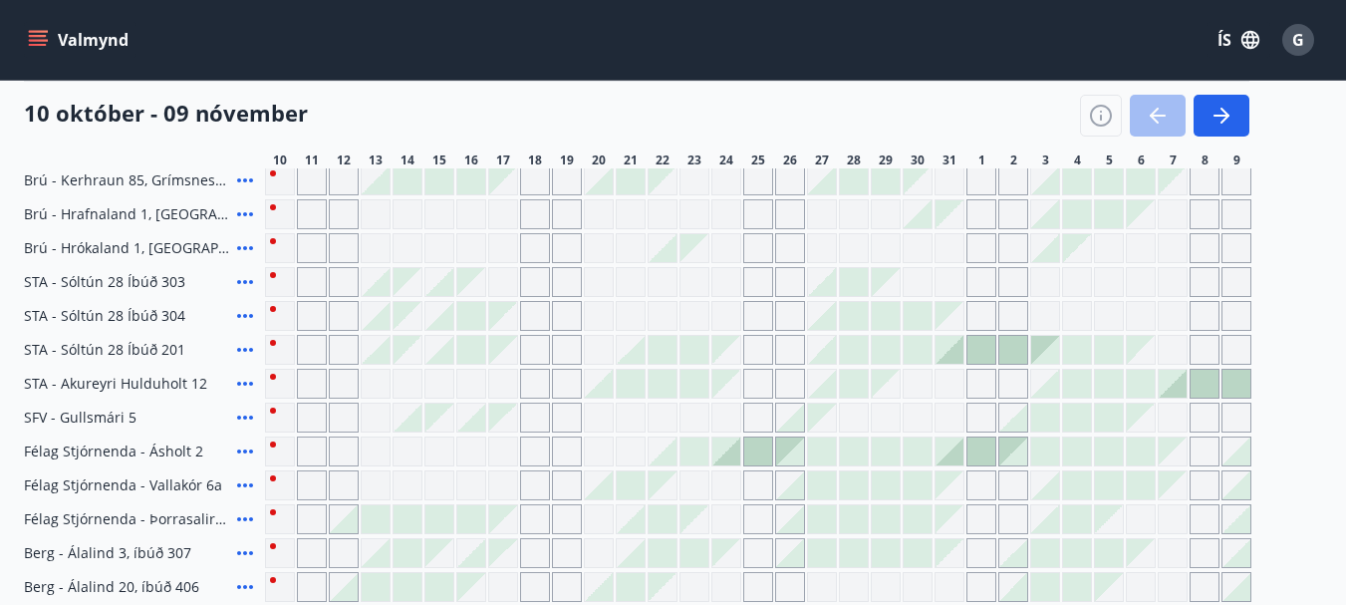
scroll to position [606, 0]
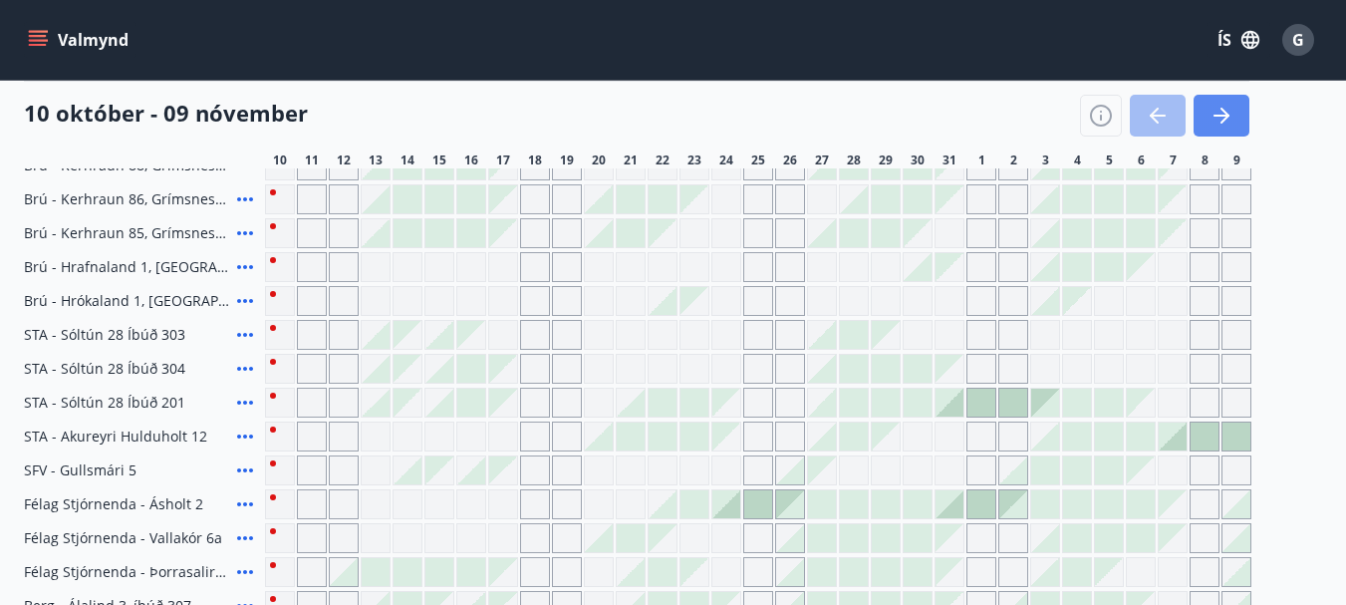
click at [1219, 113] on icon "button" at bounding box center [1221, 116] width 24 height 24
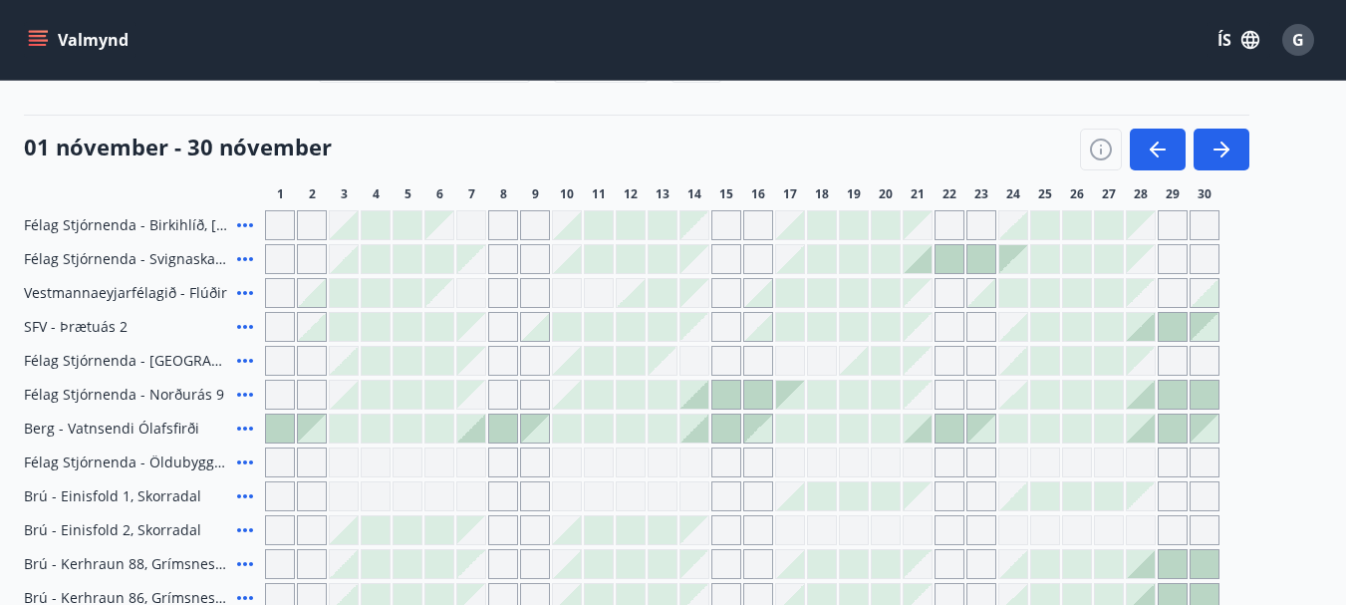
scroll to position [340, 0]
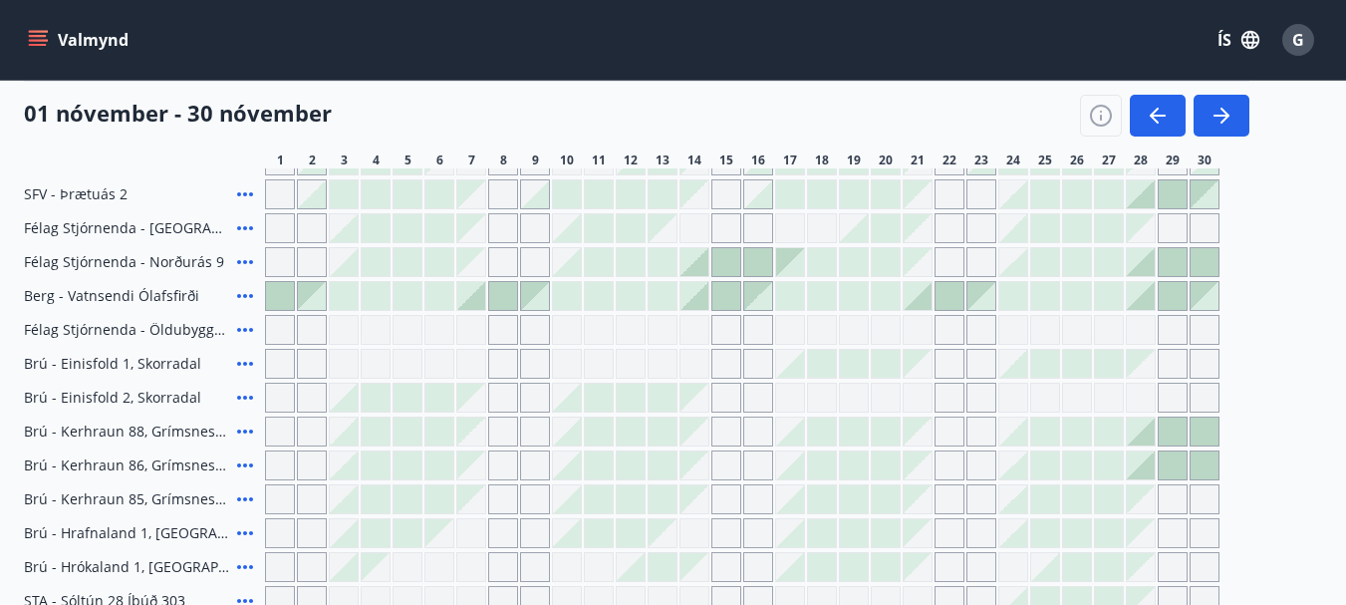
click at [1307, 102] on div "01 nóvember - 30 nóvember 1 2 3 4 5 6 7 8 9 10 11 12 13 14 15 16 17 18 19 20 21…" at bounding box center [673, 125] width 1298 height 88
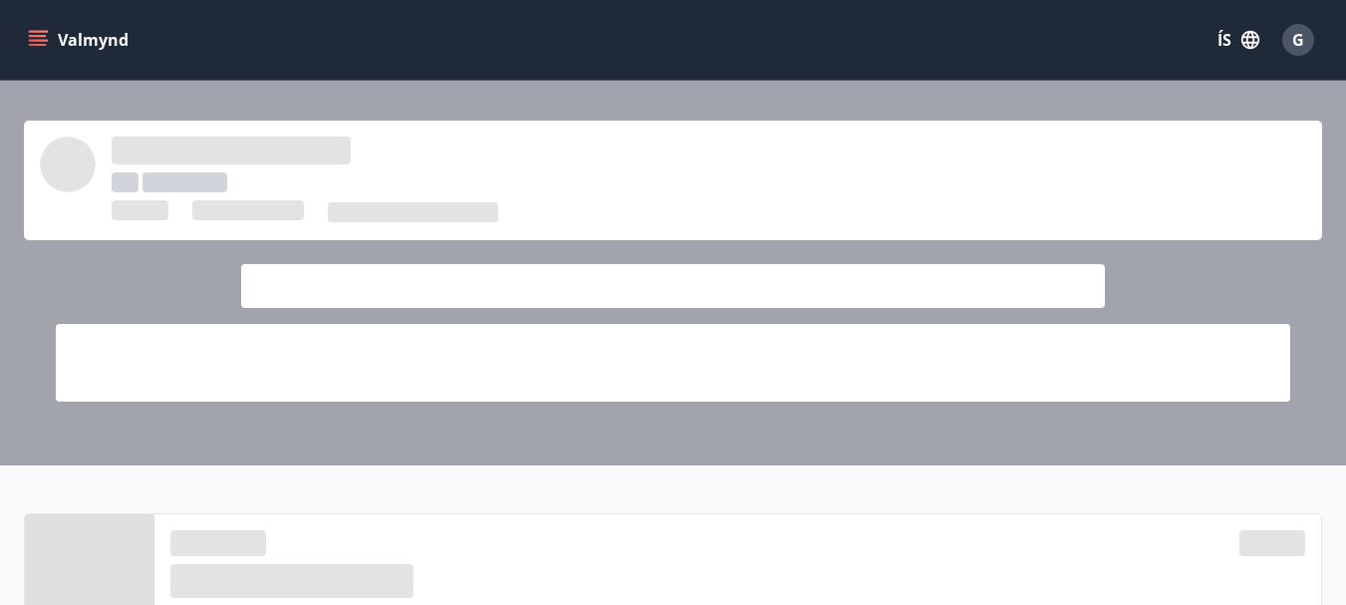
click at [37, 43] on icon "menu" at bounding box center [38, 40] width 20 height 20
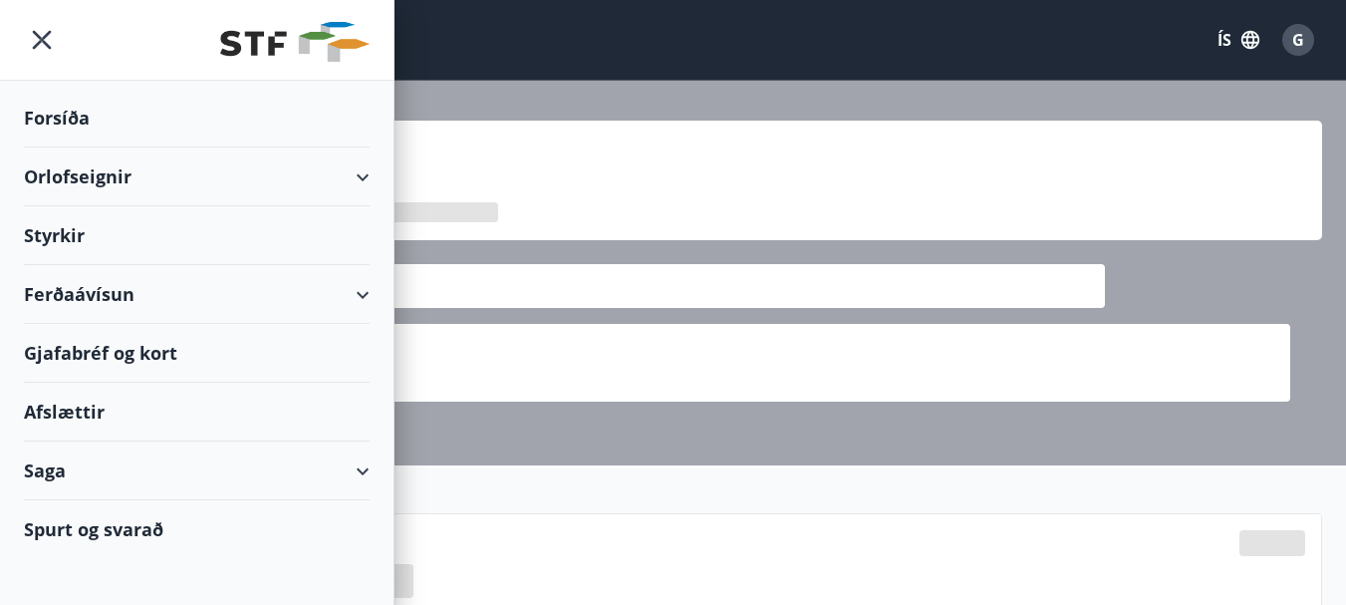
click at [60, 169] on div "Orlofseignir" at bounding box center [197, 176] width 346 height 59
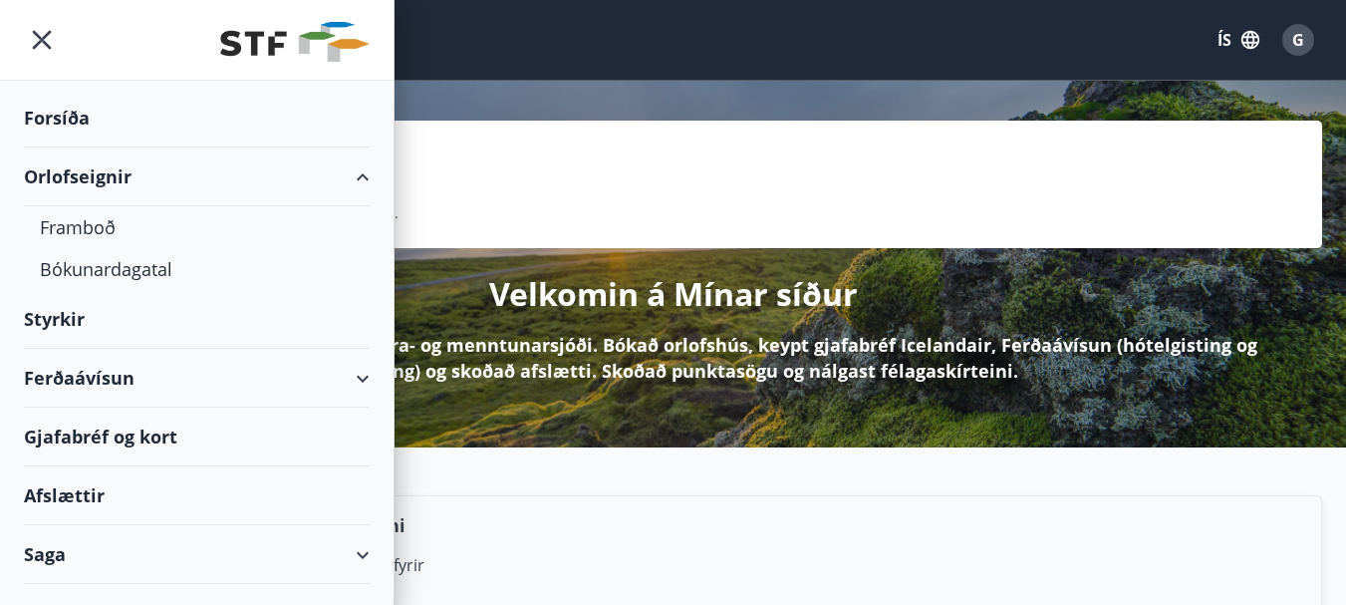
click at [30, 34] on icon "menu" at bounding box center [42, 40] width 36 height 36
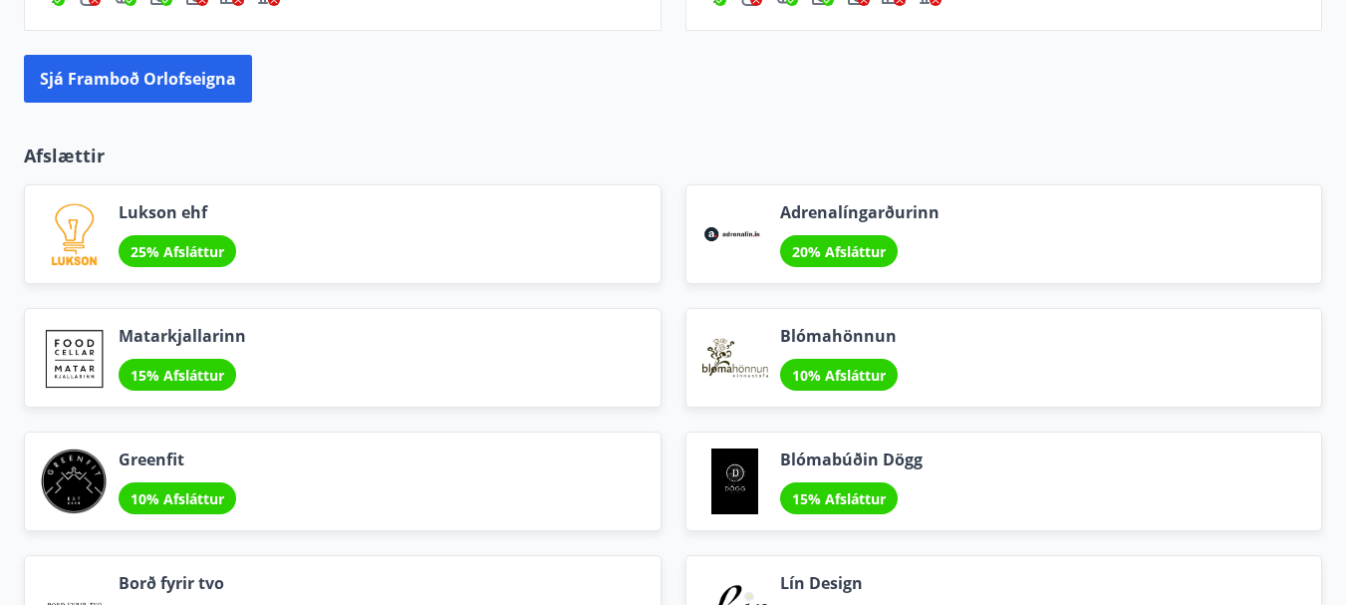
scroll to position [1937, 0]
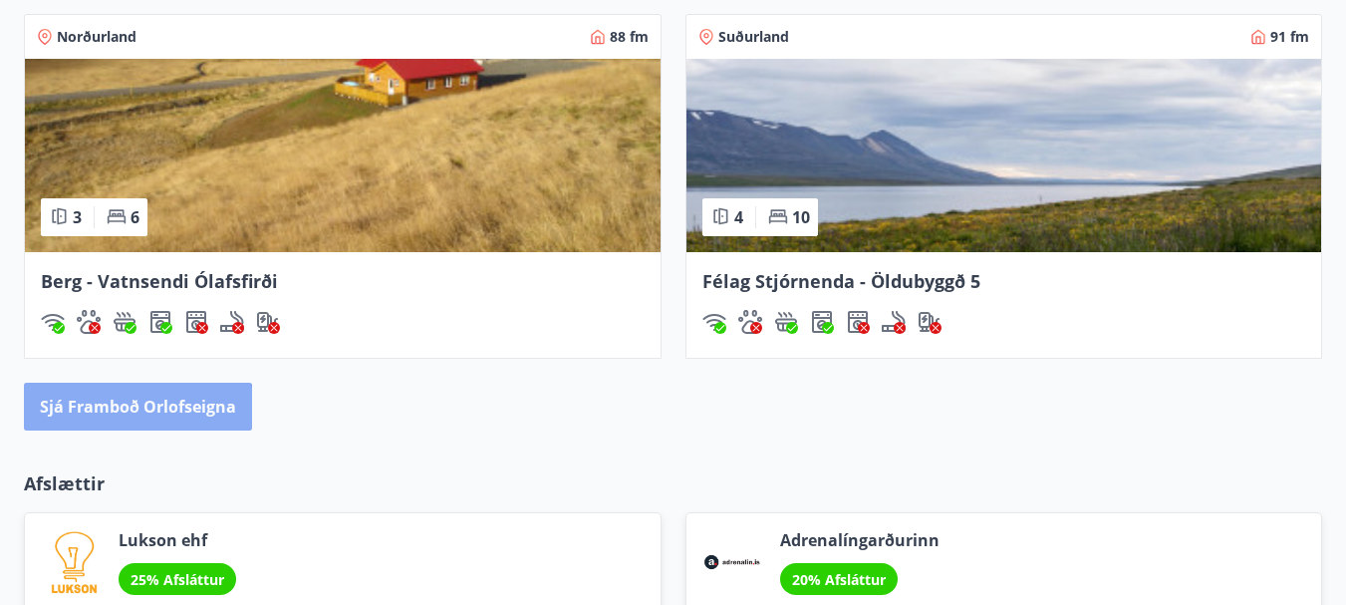
click at [103, 417] on button "Sjá framboð orlofseigna" at bounding box center [138, 406] width 228 height 48
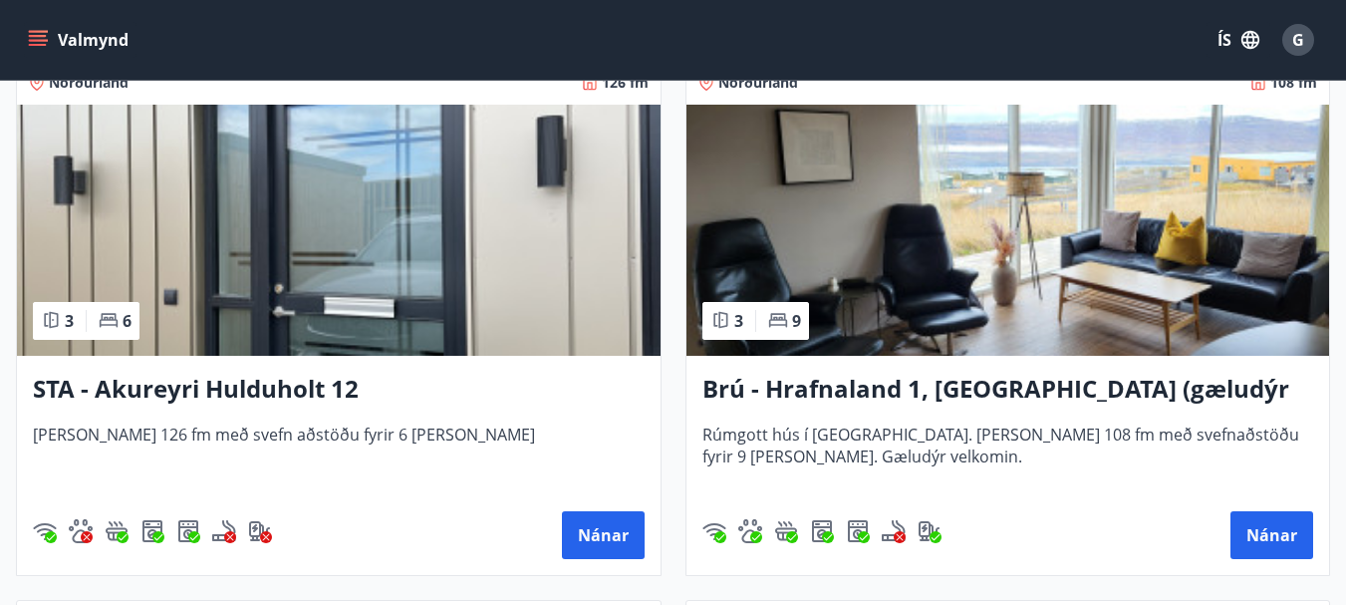
scroll to position [1328, 0]
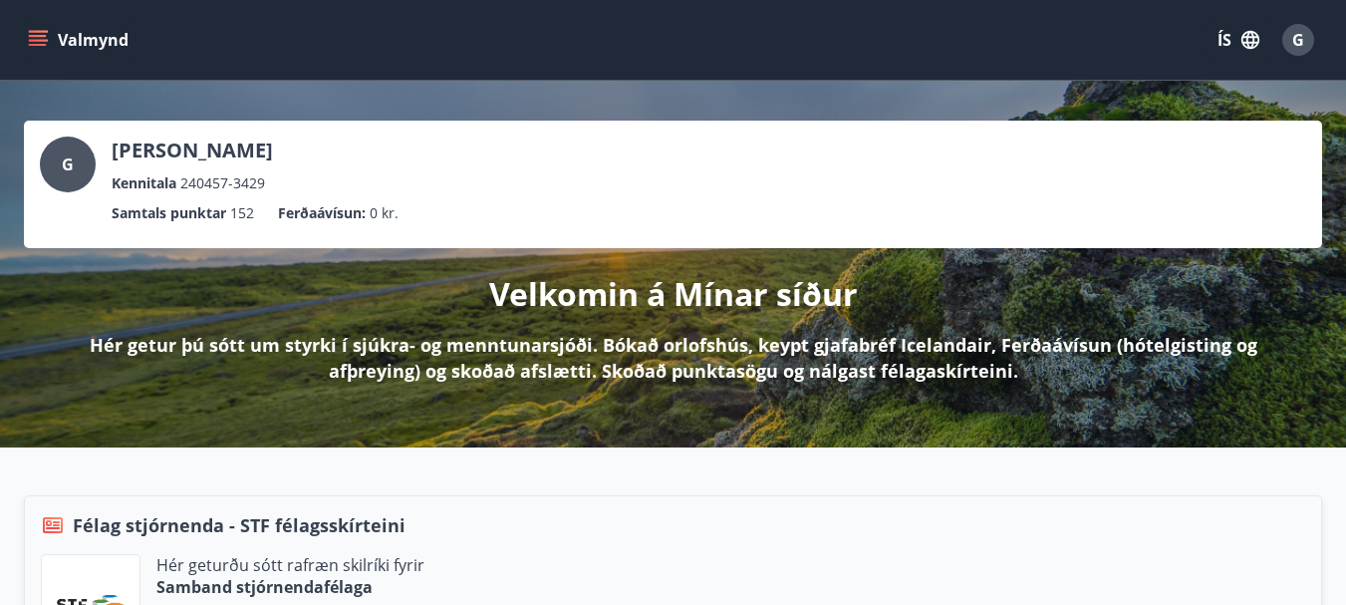
click at [51, 34] on button "Valmynd" at bounding box center [80, 40] width 113 height 36
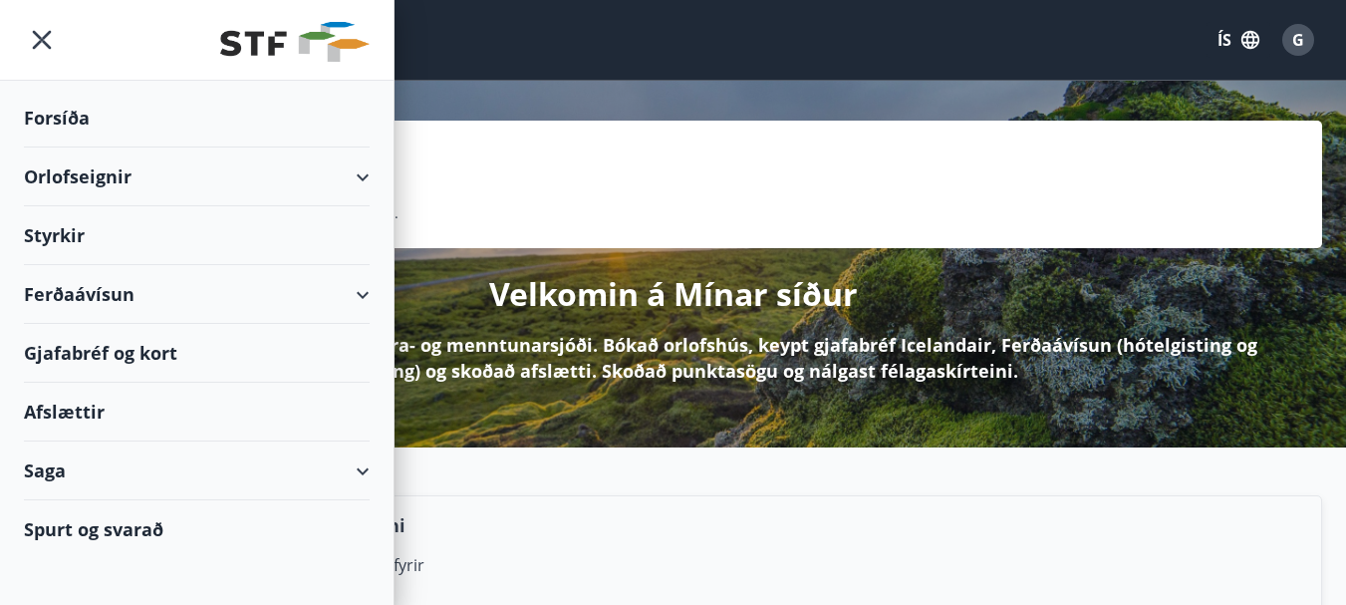
click at [992, 312] on div "Velkomin á Mínar síður Hér getur þú sótt um styrki í sjúkra- og menntunarsjóði.…" at bounding box center [673, 315] width 1298 height 135
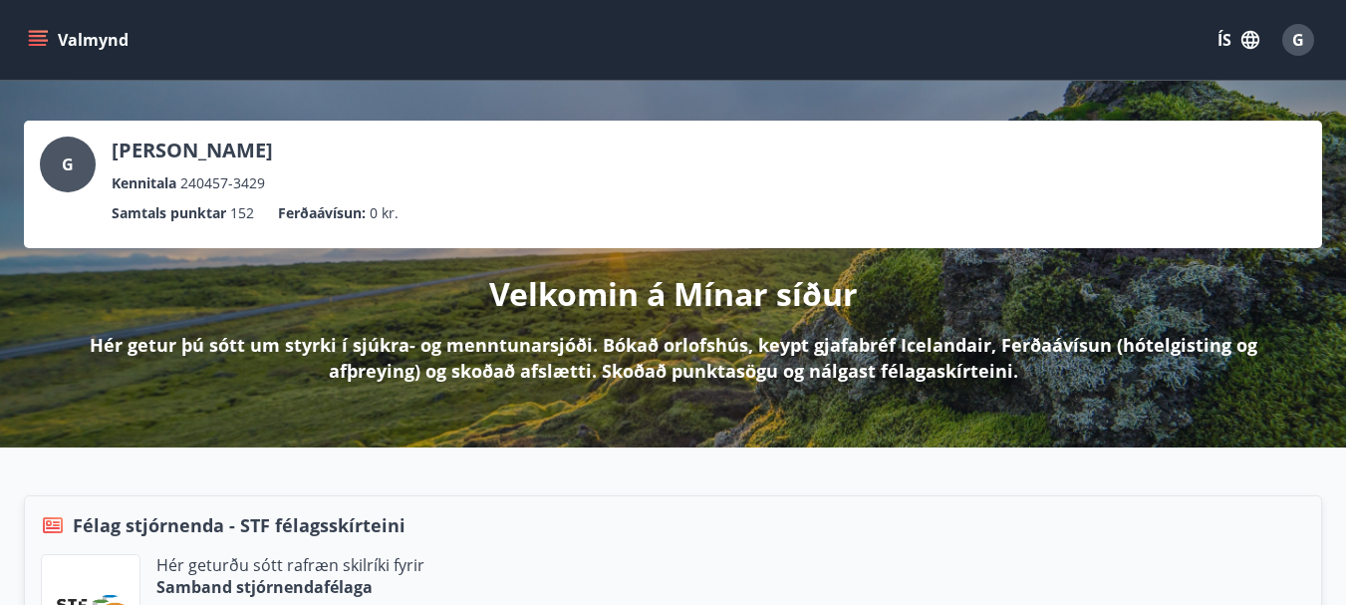
click at [39, 36] on icon "menu" at bounding box center [38, 36] width 18 height 2
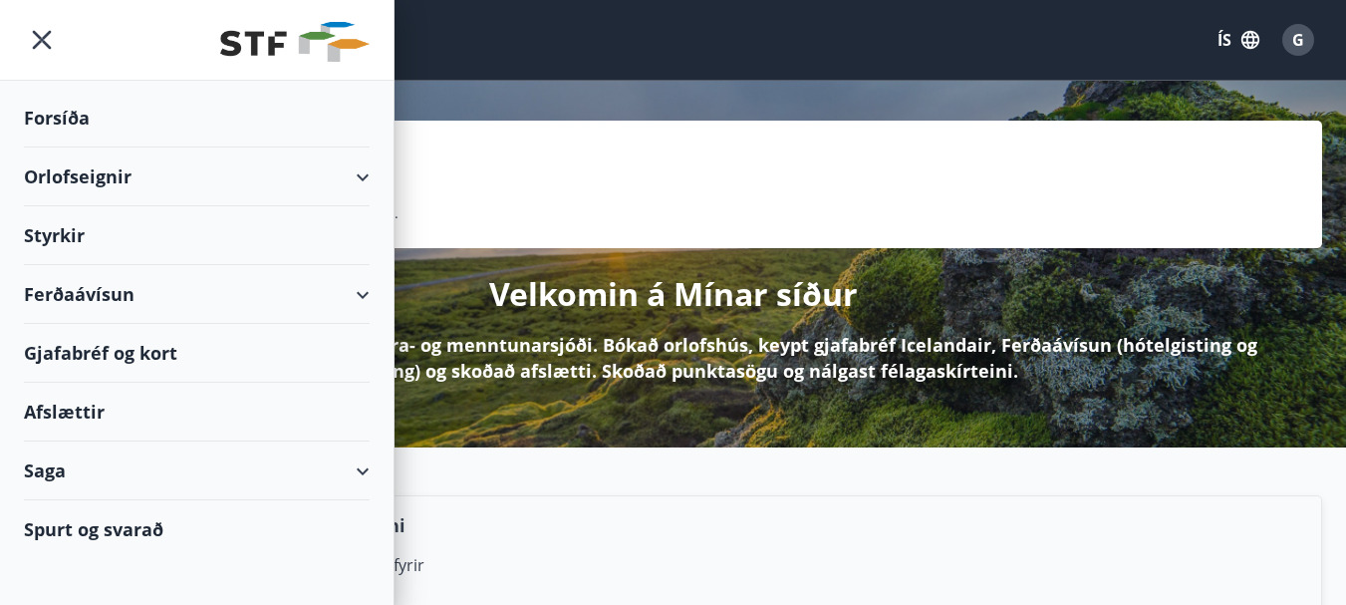
click at [74, 351] on div "Gjafabréf og kort" at bounding box center [197, 353] width 346 height 59
